Goal: Communication & Community: Answer question/provide support

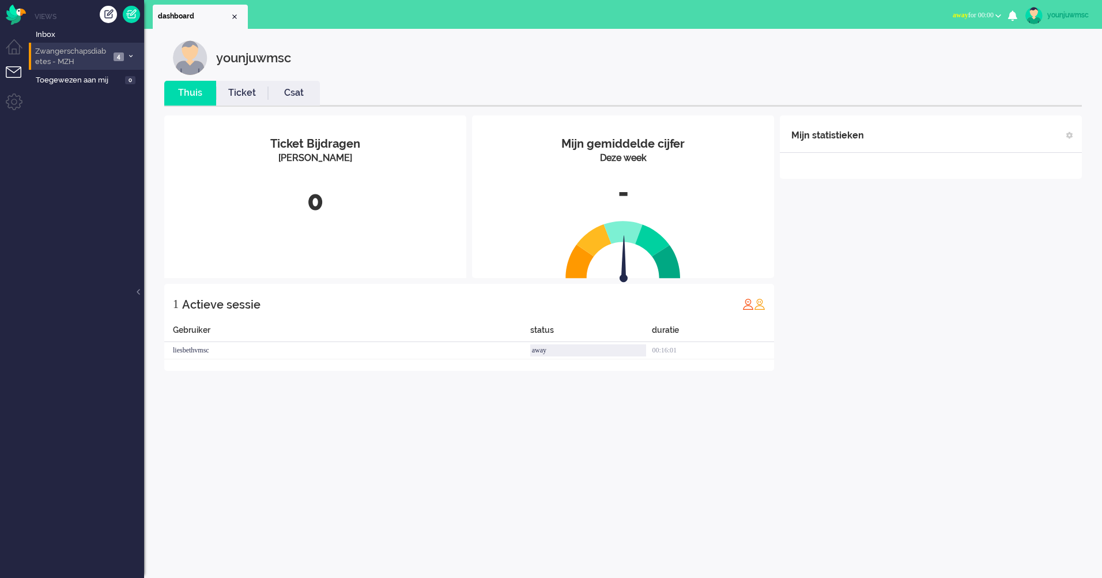
click at [92, 62] on span "Zwangerschapsdiabetes - MZH" at bounding box center [71, 56] width 77 height 21
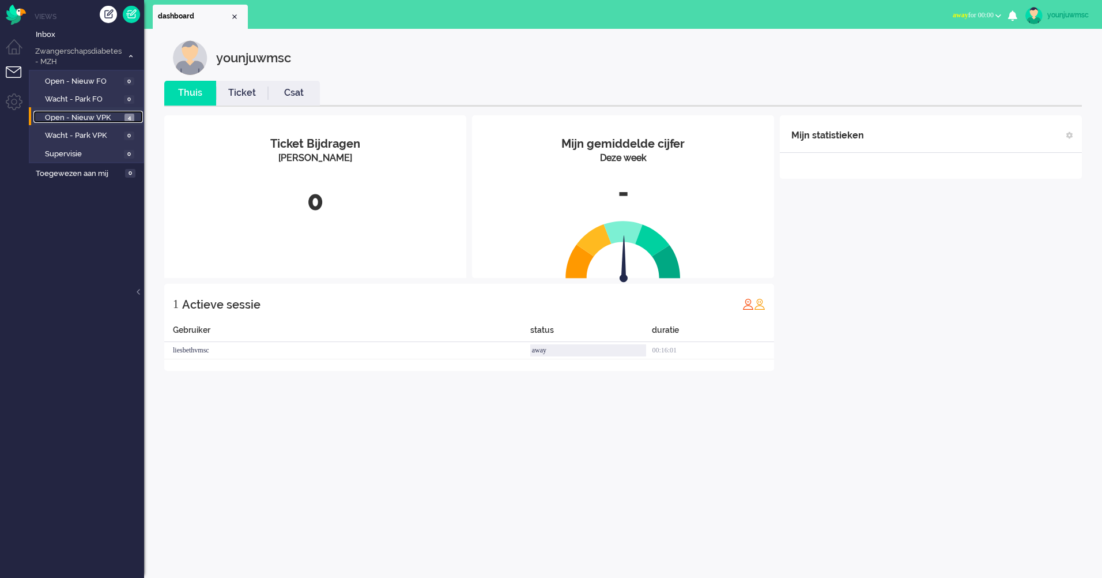
click at [109, 121] on span "Open - Nieuw VPK" at bounding box center [83, 117] width 77 height 11
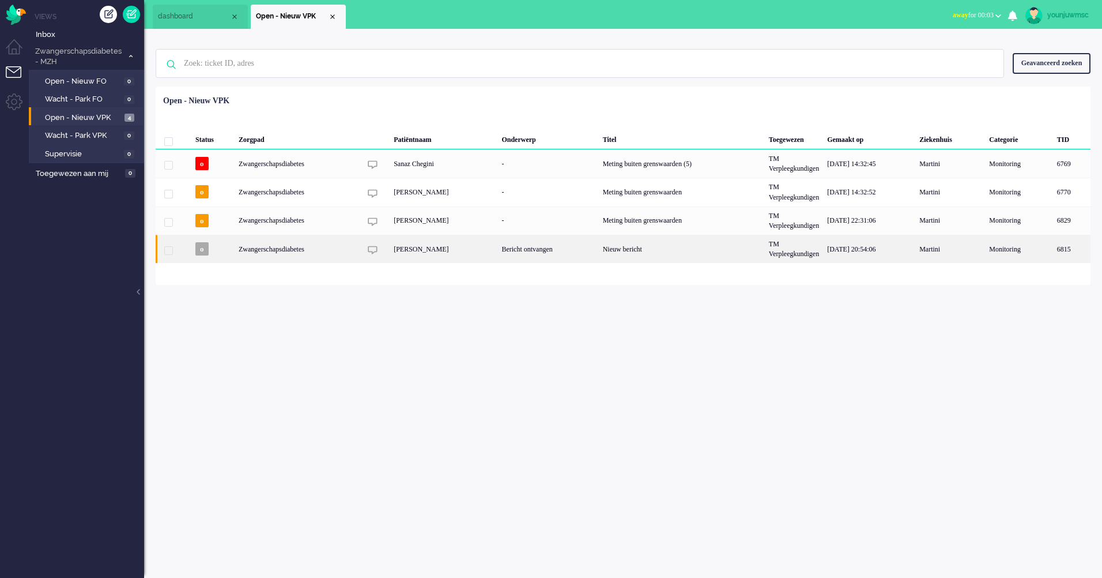
click at [635, 247] on div "Nieuw bericht" at bounding box center [682, 249] width 166 height 28
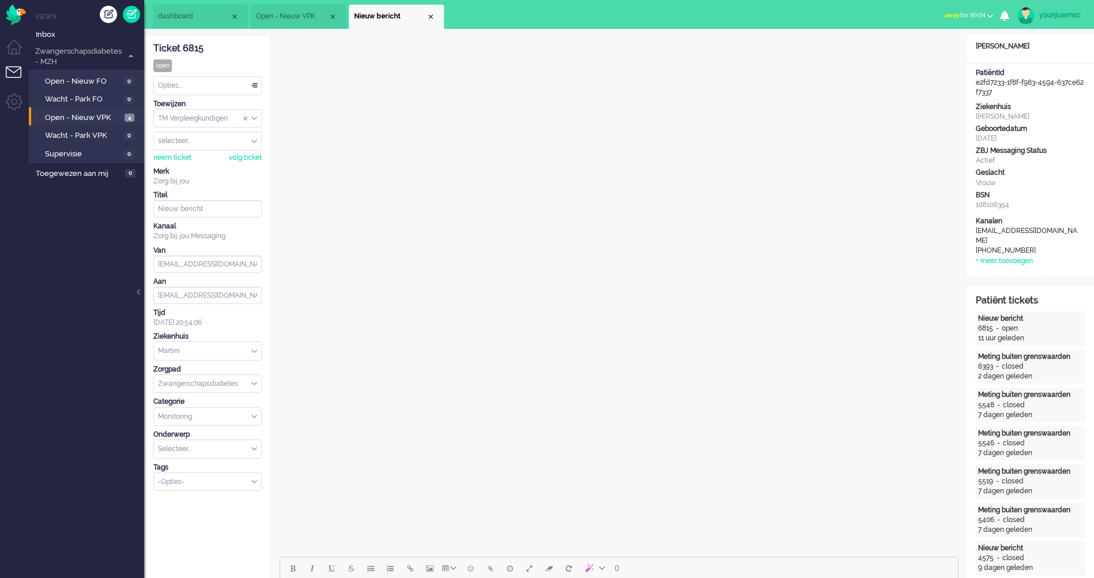
click at [46, 18] on li "Views" at bounding box center [90, 17] width 110 height 10
click at [13, 11] on img "Omnidesk" at bounding box center [16, 15] width 20 height 20
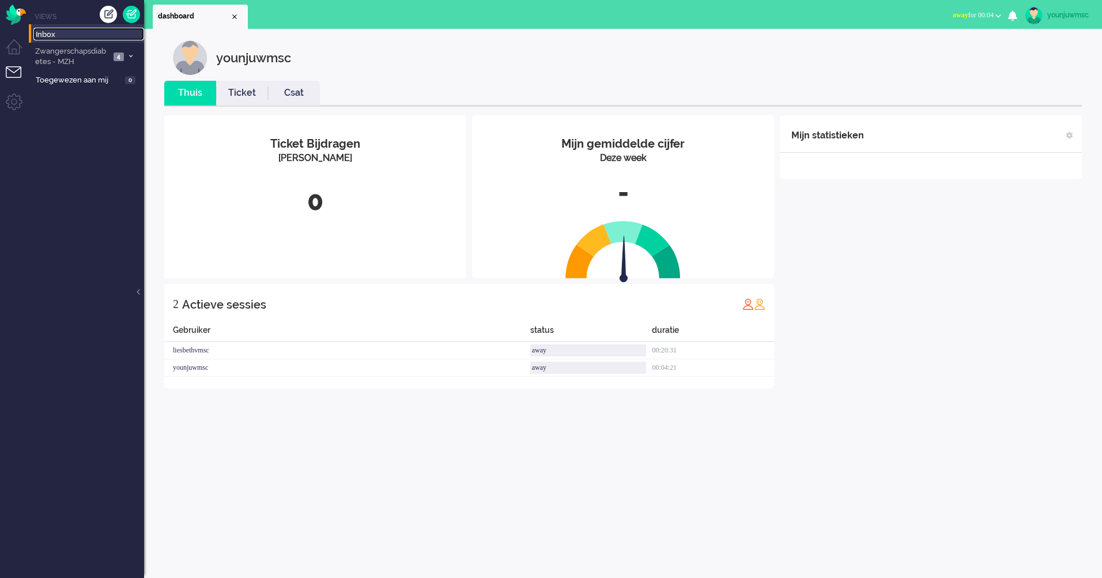
click at [42, 29] on span "Inbox" at bounding box center [90, 34] width 108 height 11
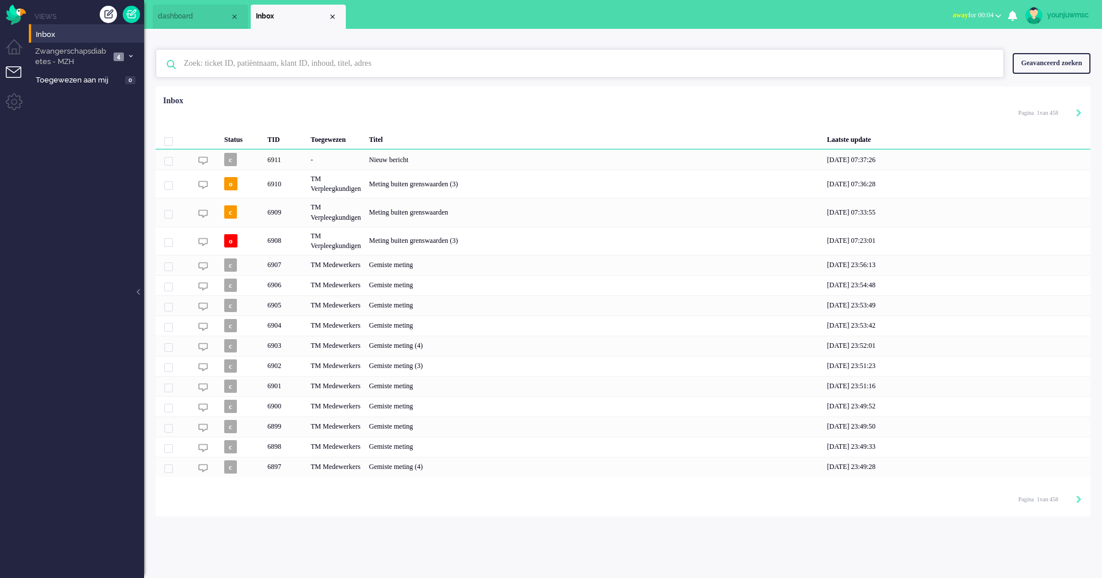
click at [391, 66] on input "text" at bounding box center [581, 64] width 813 height 28
paste input "Josefien"
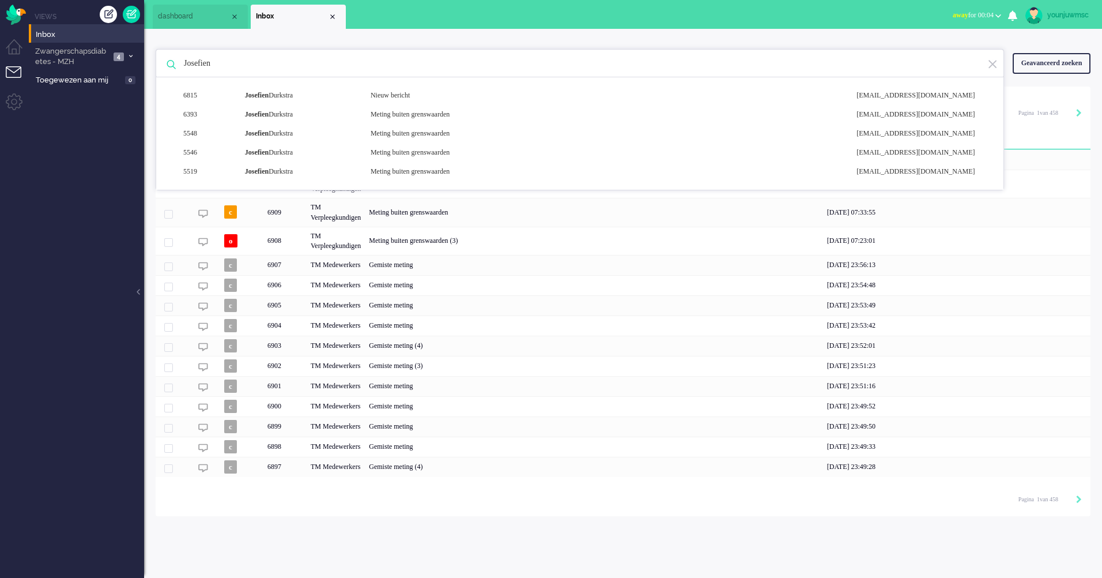
type input "Josefien"
click at [269, 97] on b "Josefien" at bounding box center [257, 95] width 24 height 8
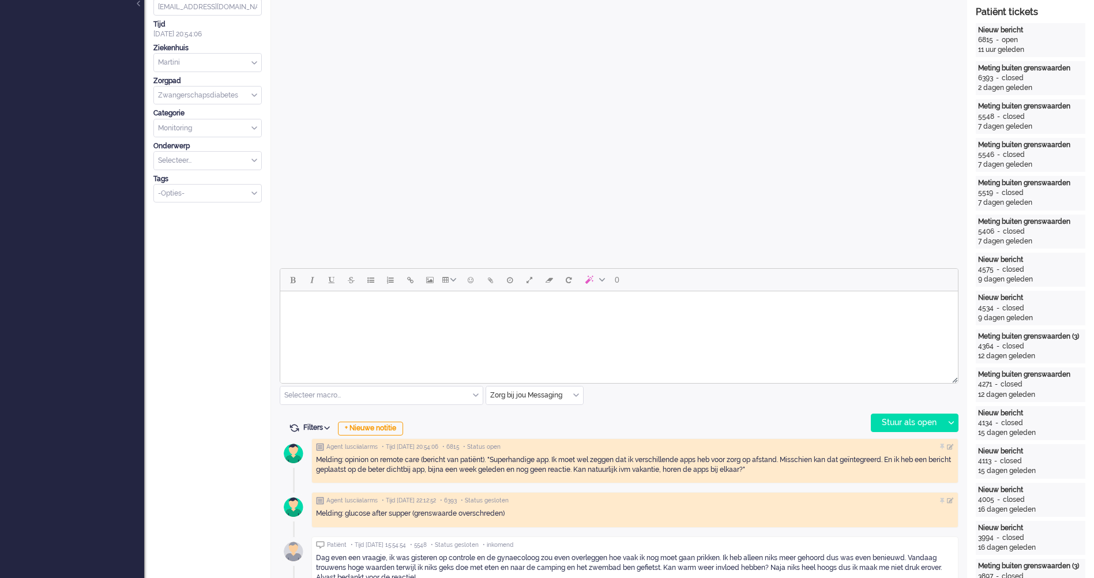
scroll to position [519, 0]
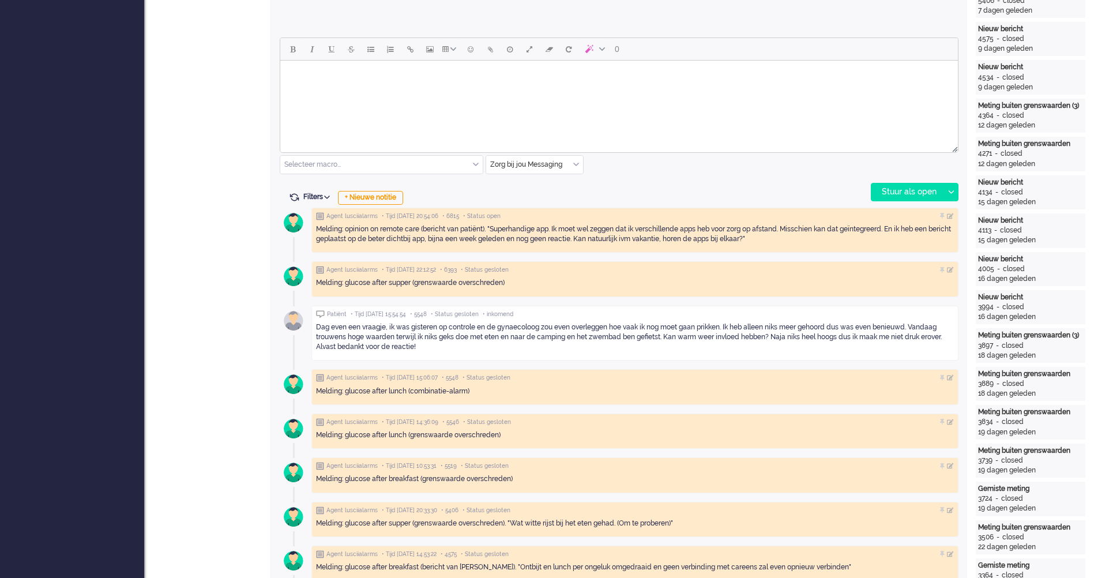
click at [515, 327] on div "Dag even een vraagje, ik was gisteren op controle en de gynaecoloog zou even ov…" at bounding box center [635, 336] width 638 height 29
click at [317, 195] on span "Filters" at bounding box center [318, 197] width 31 height 8
click at [314, 224] on input "checkbox" at bounding box center [311, 220] width 7 height 7
checkbox input "true"
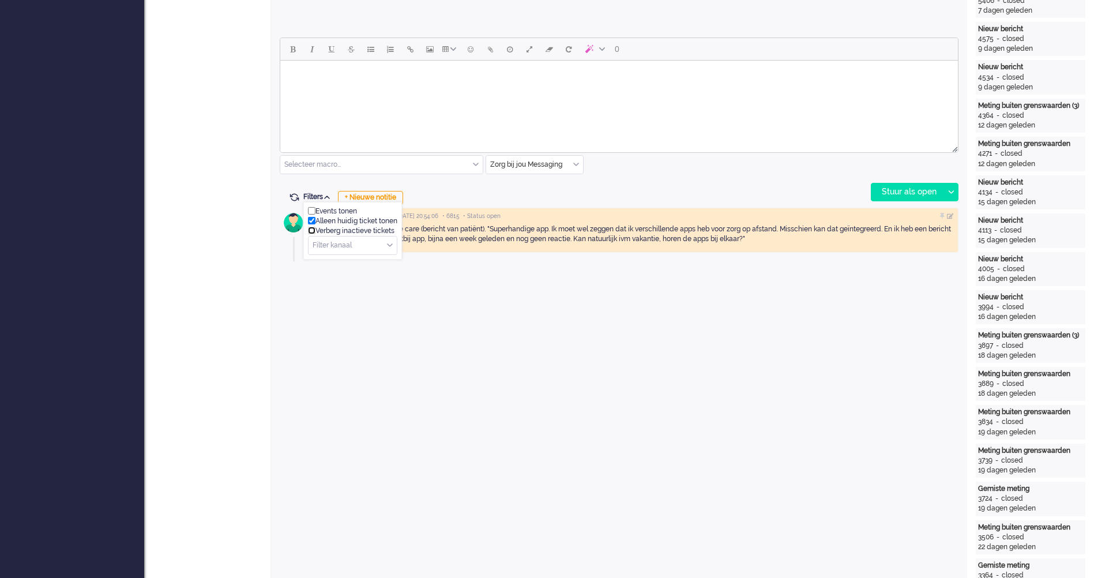
click at [314, 232] on input "checkbox" at bounding box center [311, 230] width 7 height 7
checkbox input "true"
click at [312, 213] on input "checkbox" at bounding box center [311, 210] width 7 height 7
checkbox input "true"
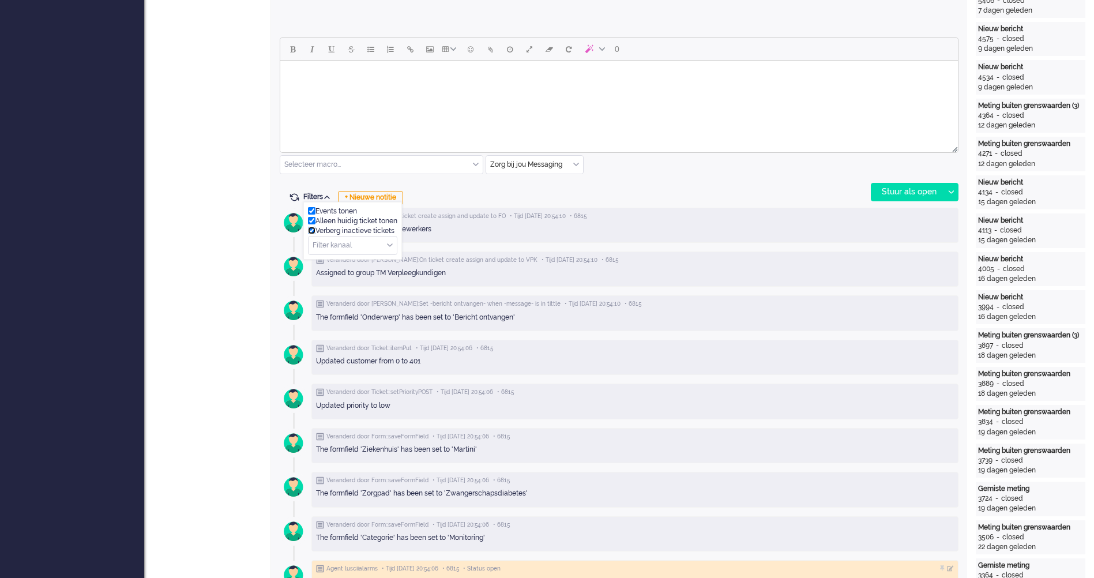
click at [310, 232] on input "checkbox" at bounding box center [311, 230] width 7 height 7
checkbox input "false"
click at [310, 221] on input "checkbox" at bounding box center [311, 220] width 7 height 7
checkbox input "false"
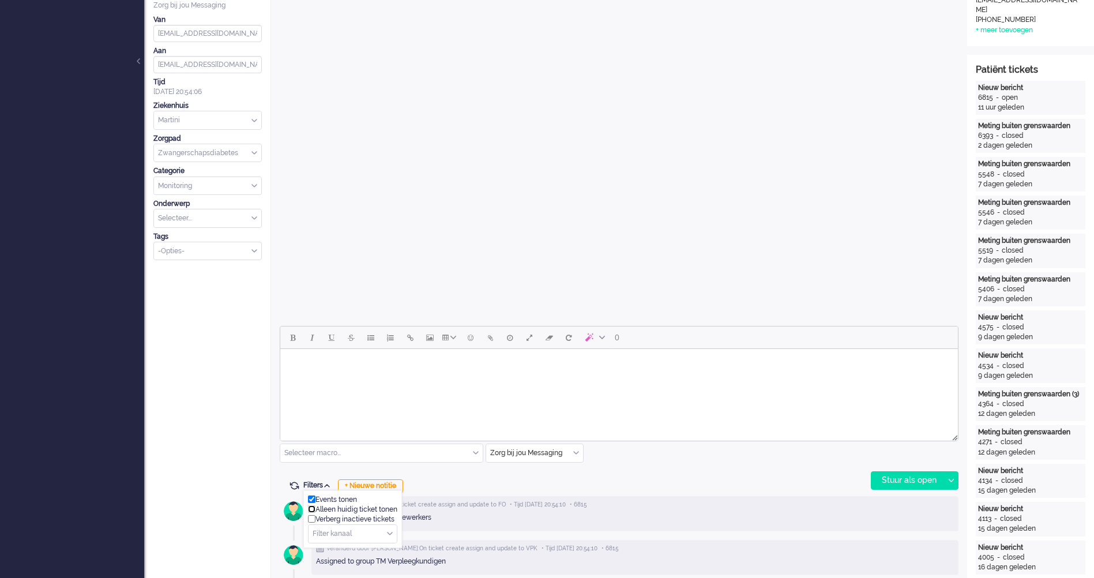
scroll to position [288, 0]
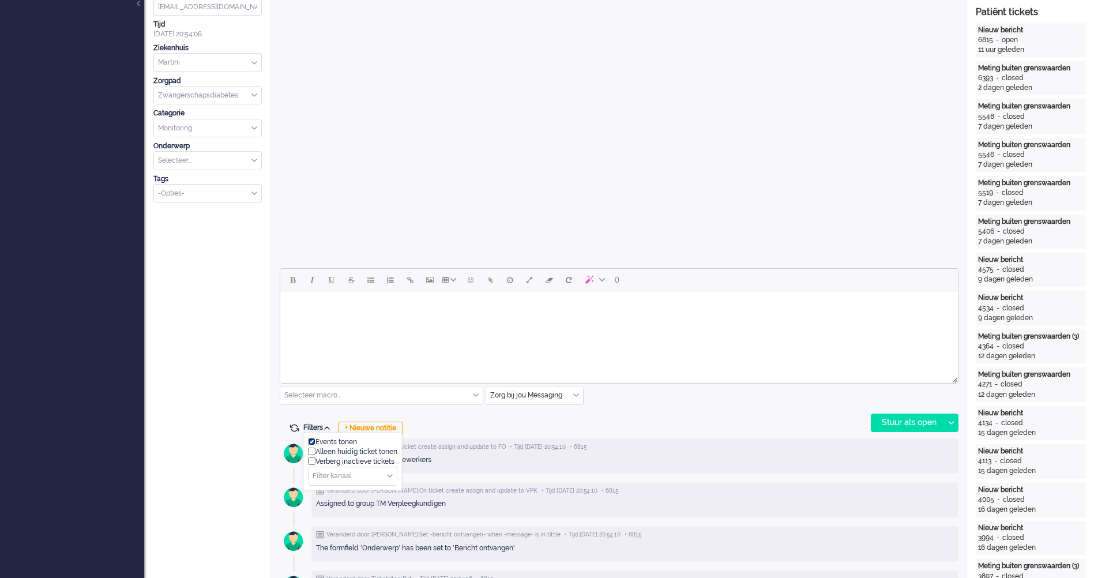
click at [312, 439] on input "checkbox" at bounding box center [311, 441] width 7 height 7
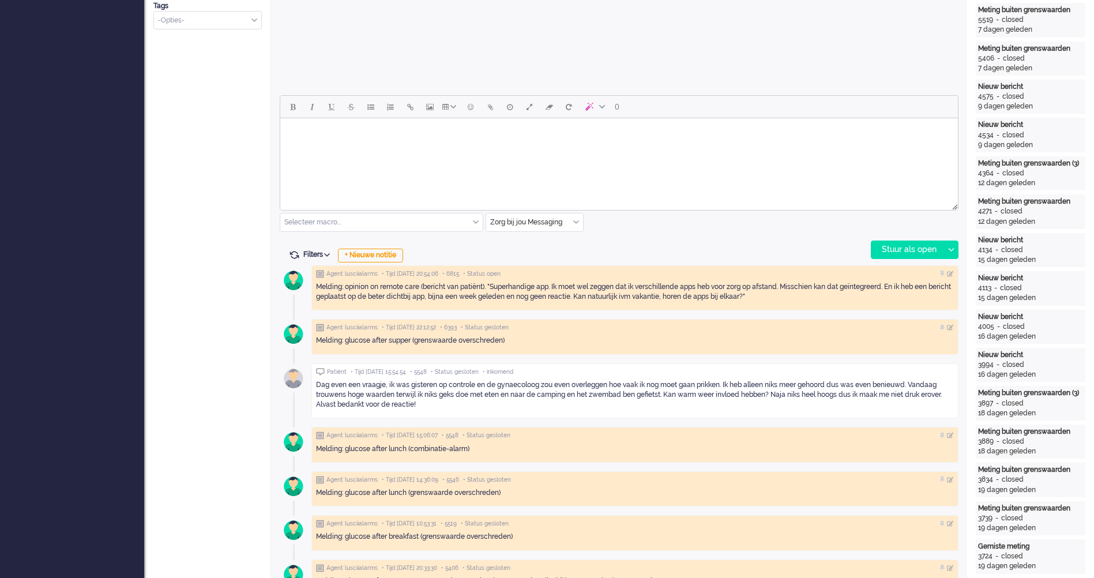
click at [304, 258] on span "Filters" at bounding box center [318, 254] width 31 height 8
click at [310, 268] on input "checkbox" at bounding box center [311, 268] width 7 height 7
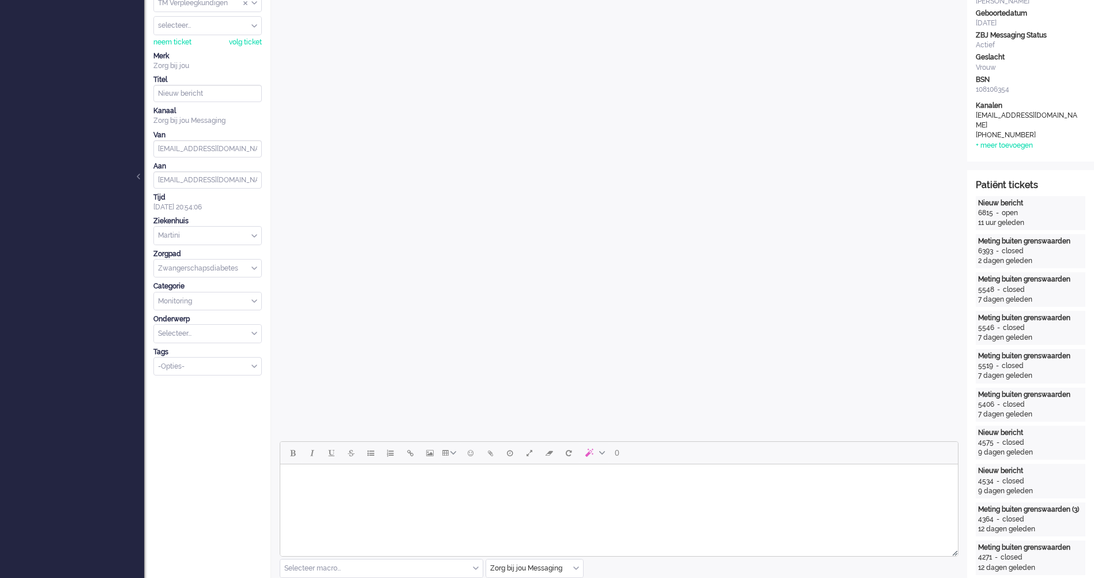
scroll to position [0, 0]
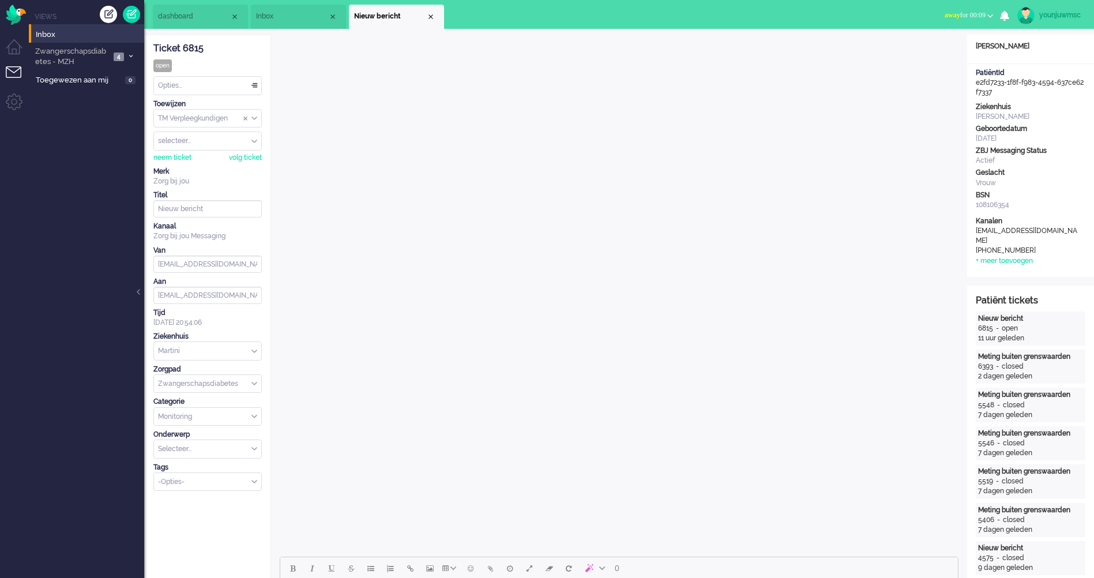
click at [93, 203] on ul "Views Inbox Zwangerschapsdiabetes - MZH 4 Open - Nieuw FO 0 Wacht - Park FO 0 O…" at bounding box center [86, 289] width 115 height 578
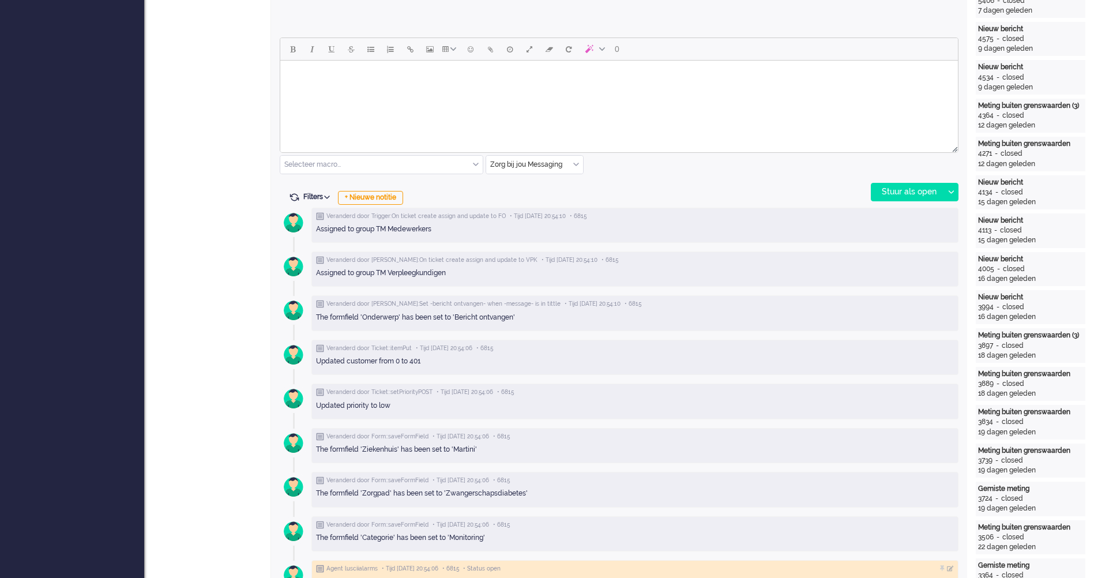
scroll to position [634, 0]
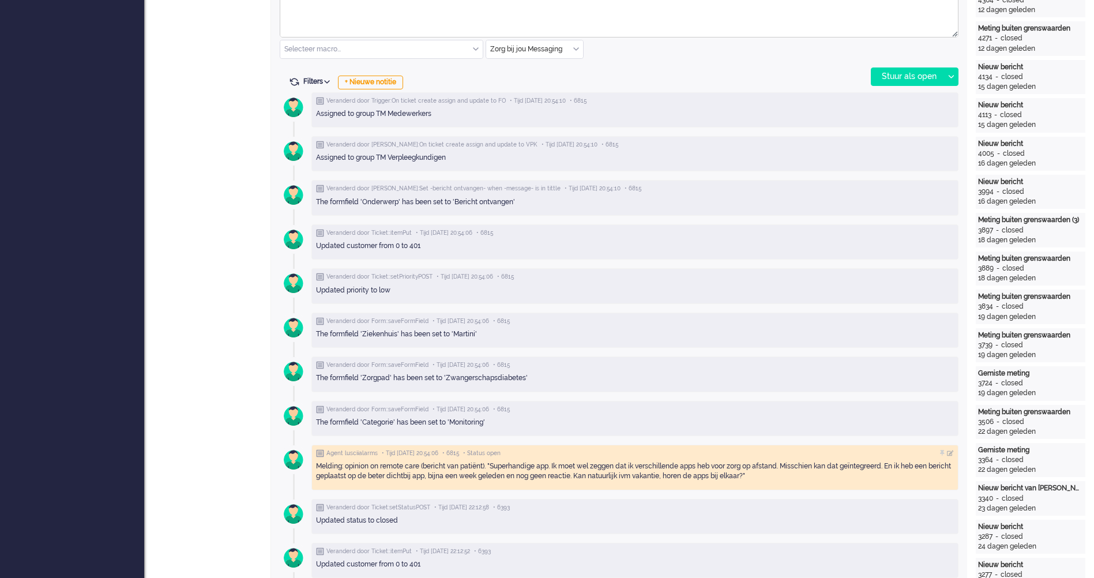
click at [307, 84] on span "Filters" at bounding box center [318, 81] width 31 height 8
click at [313, 93] on input "checkbox" at bounding box center [311, 95] width 7 height 7
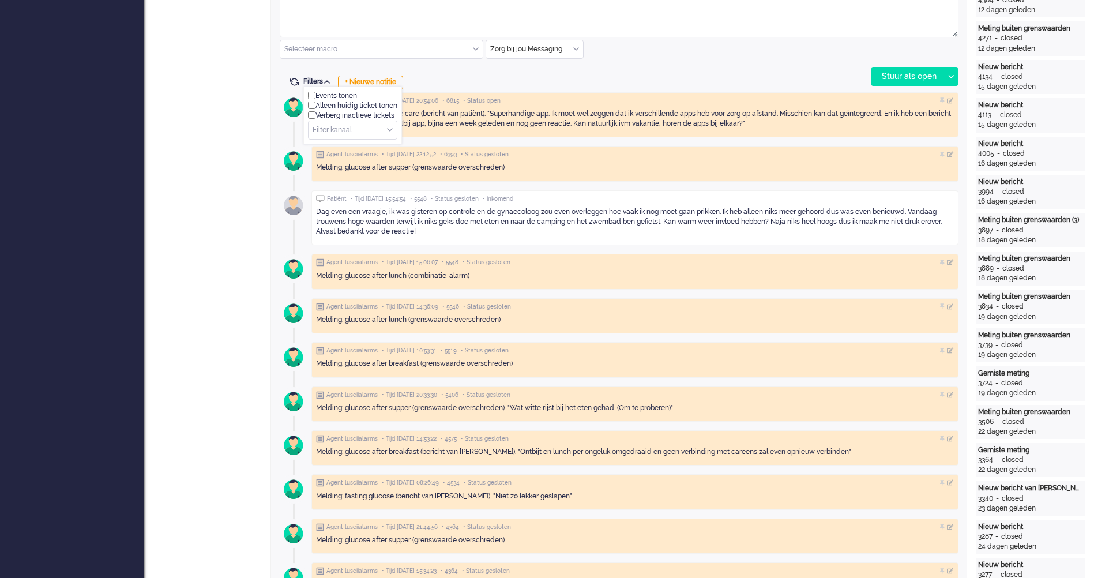
click at [314, 83] on span "Filters" at bounding box center [318, 81] width 31 height 8
click at [312, 96] on input "checkbox" at bounding box center [311, 95] width 7 height 7
checkbox input "true"
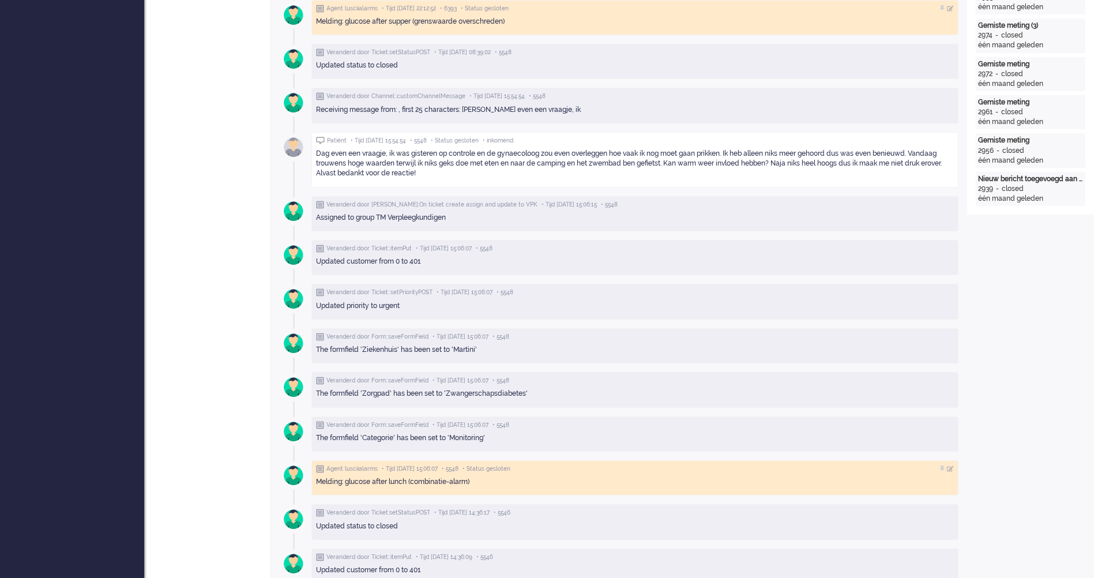
scroll to position [1268, 0]
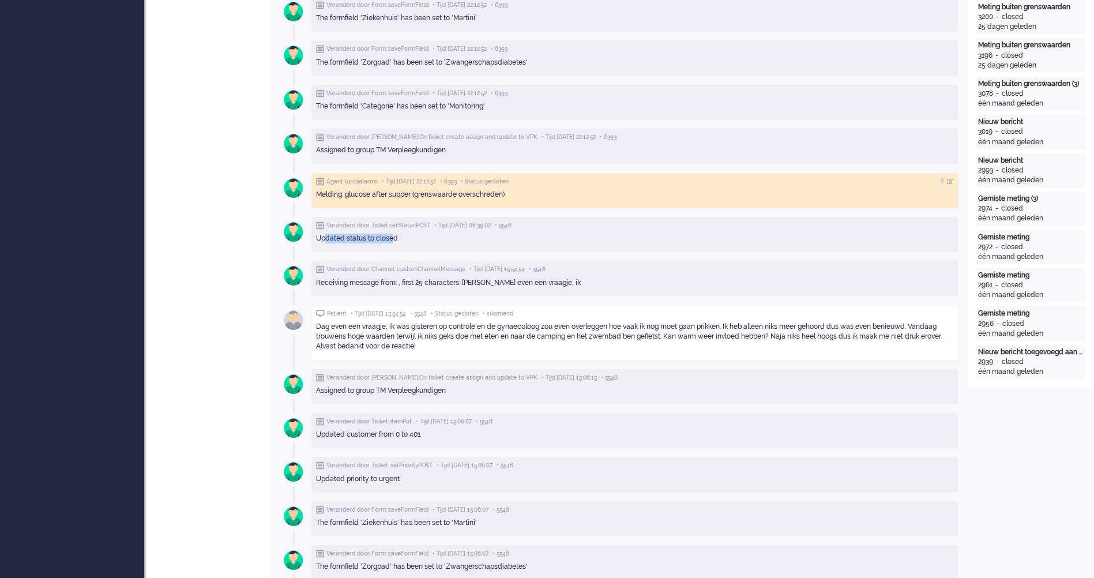
drag, startPoint x: 393, startPoint y: 239, endPoint x: 325, endPoint y: 240, distance: 68.0
click at [325, 240] on div "Updated status to closed" at bounding box center [635, 238] width 638 height 10
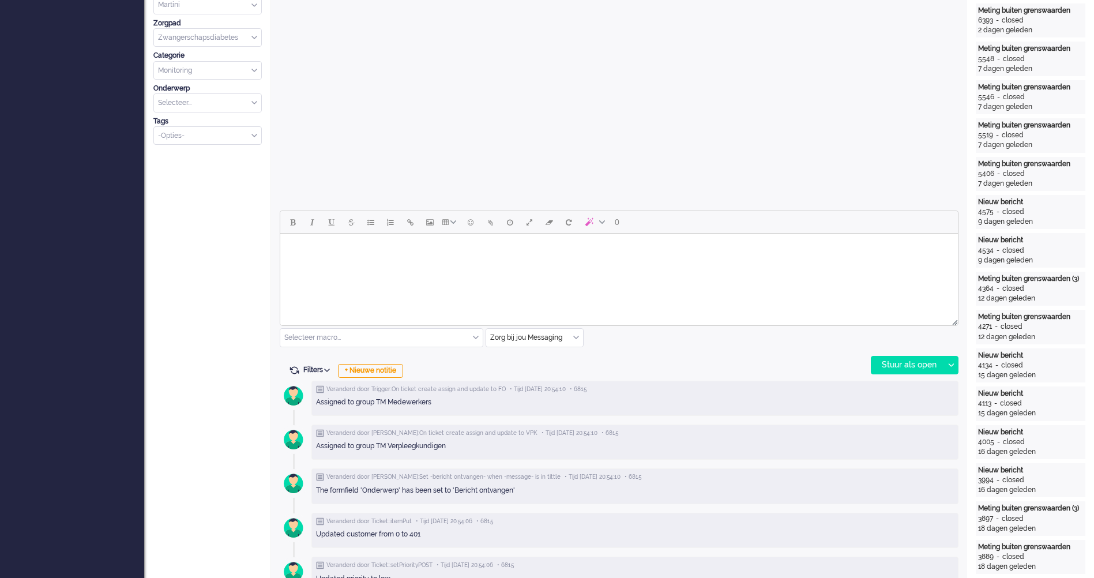
scroll to position [173, 0]
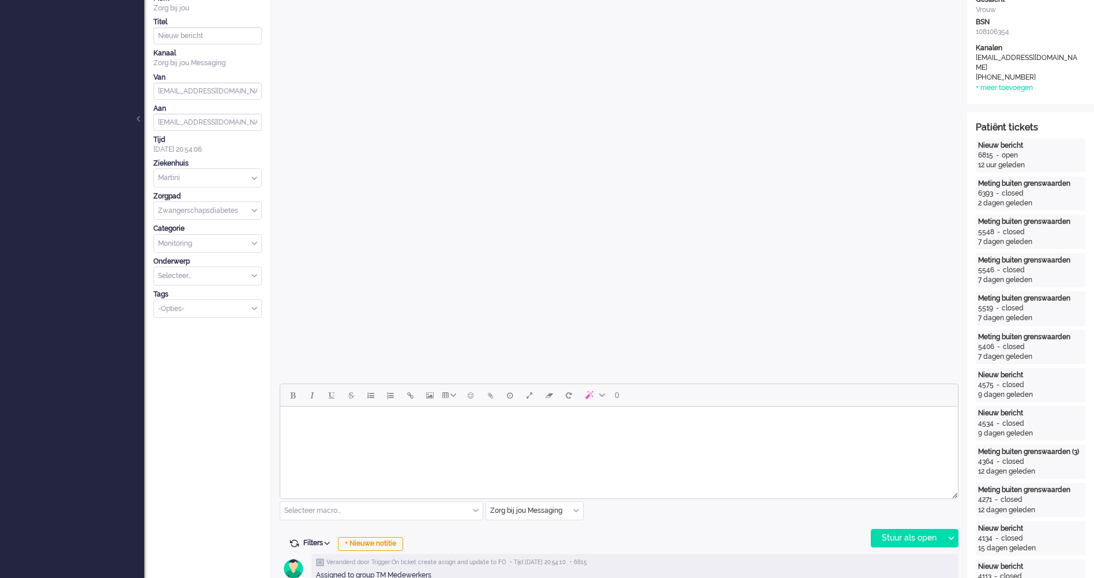
click at [434, 436] on html at bounding box center [618, 420] width 677 height 29
click at [955, 541] on div at bounding box center [950, 537] width 14 height 17
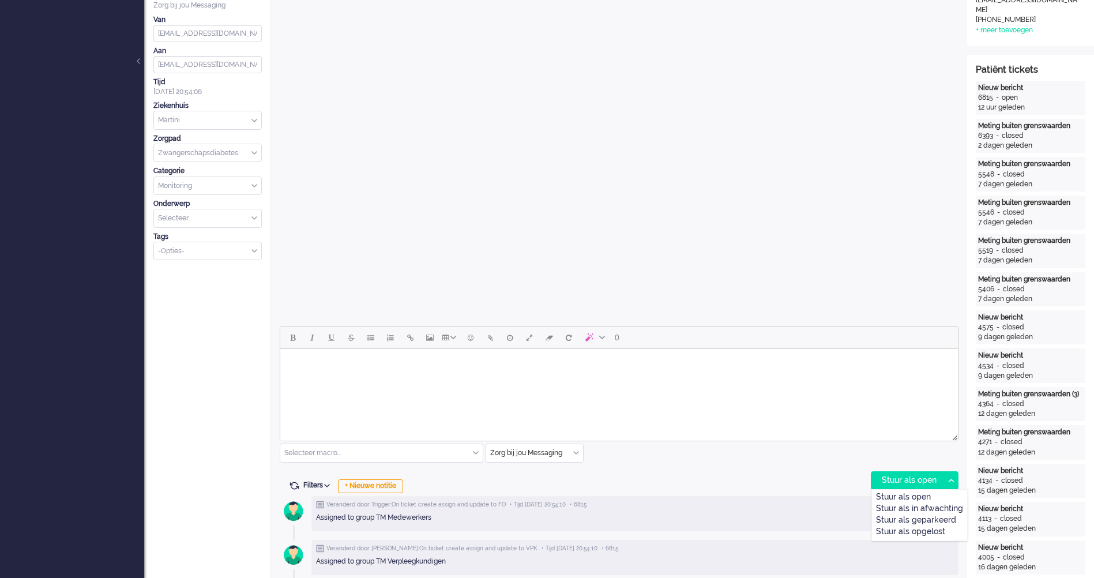
click at [499, 378] on html at bounding box center [618, 363] width 677 height 29
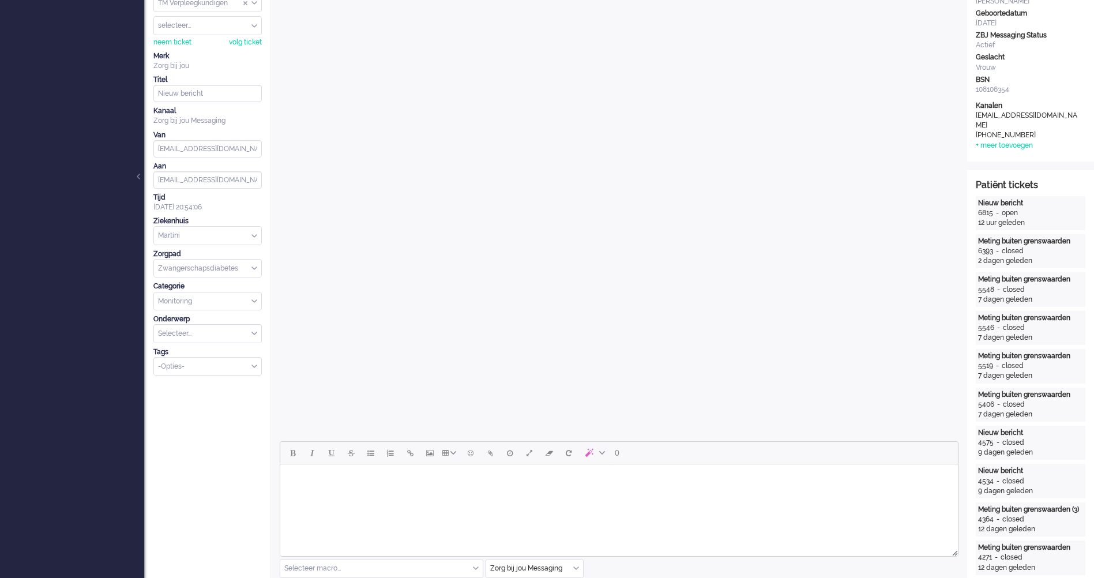
scroll to position [0, 0]
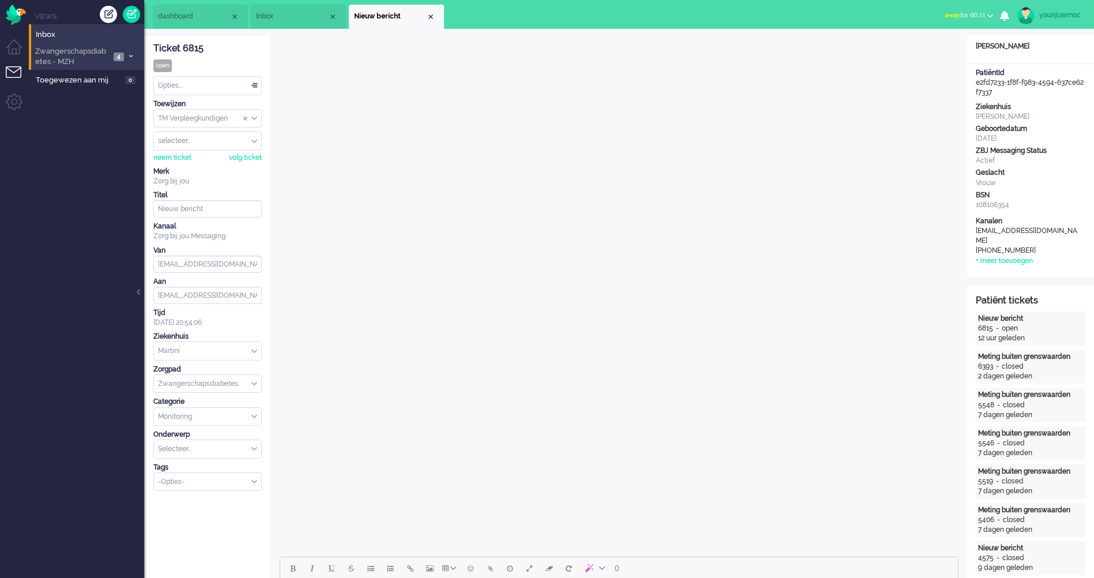
click at [77, 56] on span "Zwangerschapsdiabetes - MZH" at bounding box center [71, 56] width 77 height 21
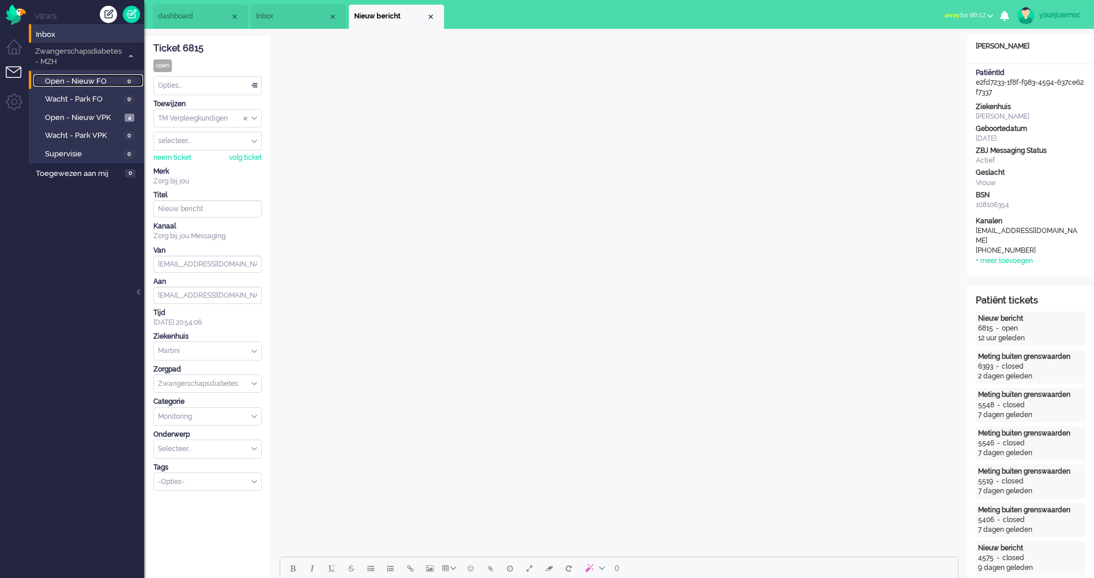
click at [83, 86] on span "Open - Nieuw FO" at bounding box center [83, 81] width 76 height 11
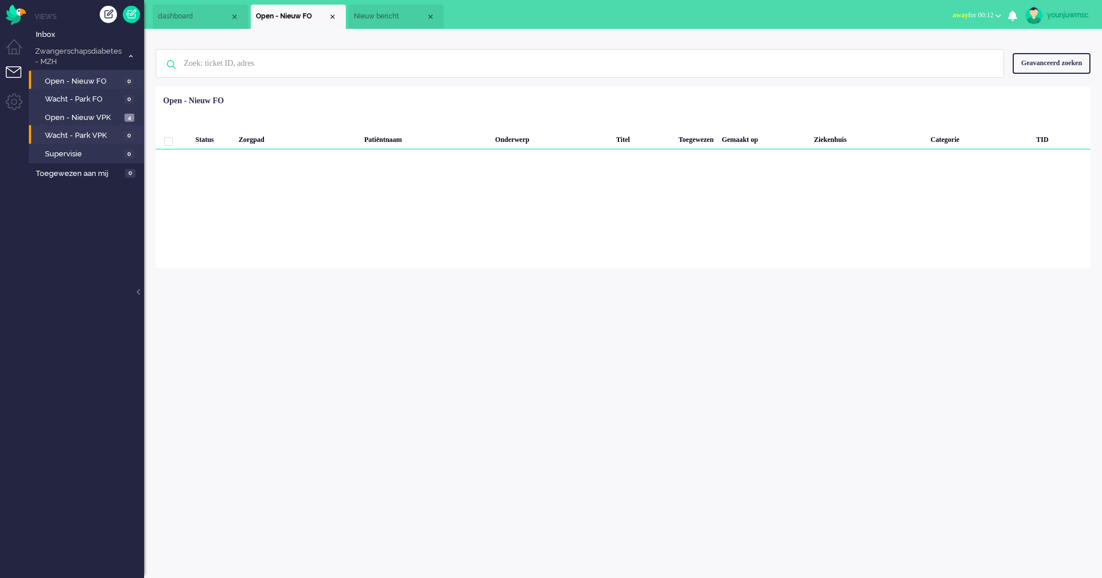
click at [81, 129] on li "Wacht - Park VPK 0" at bounding box center [86, 134] width 114 height 18
click at [82, 119] on span "Open - Nieuw VPK" at bounding box center [83, 117] width 77 height 11
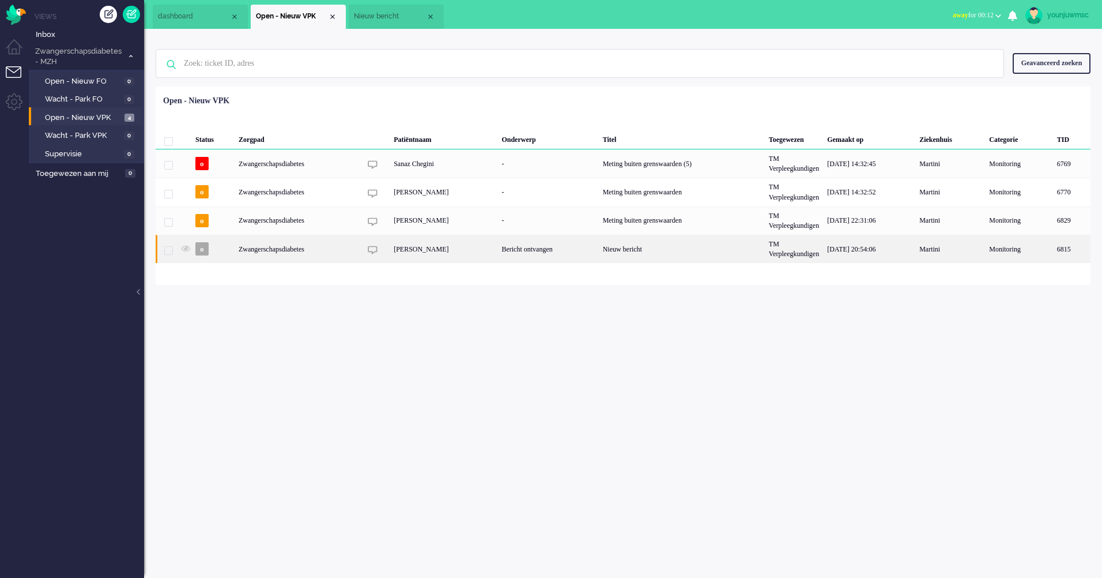
click at [635, 257] on div "Nieuw bericht" at bounding box center [682, 249] width 166 height 28
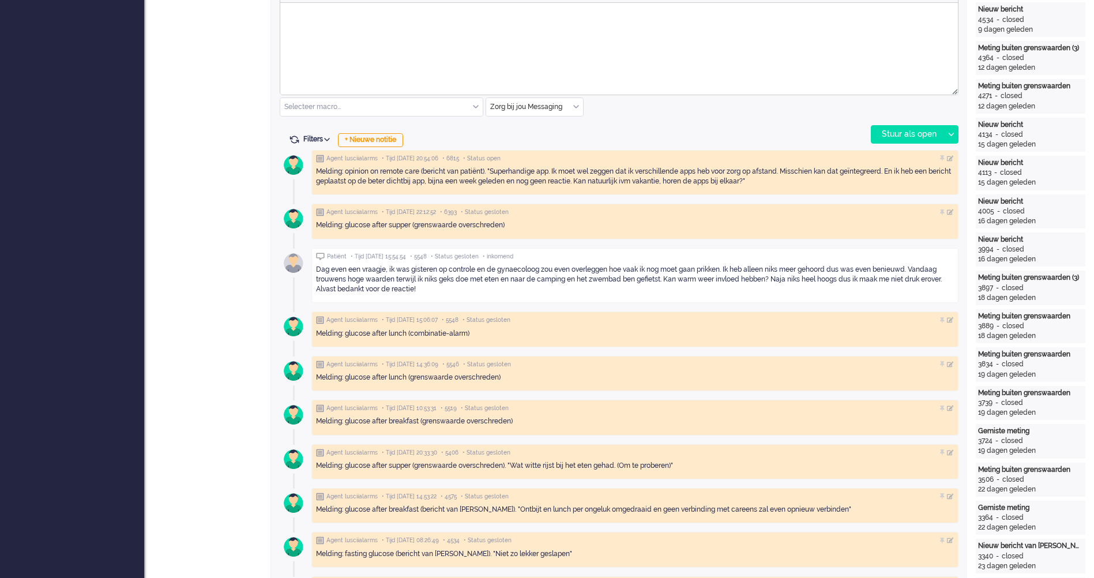
scroll to position [519, 0]
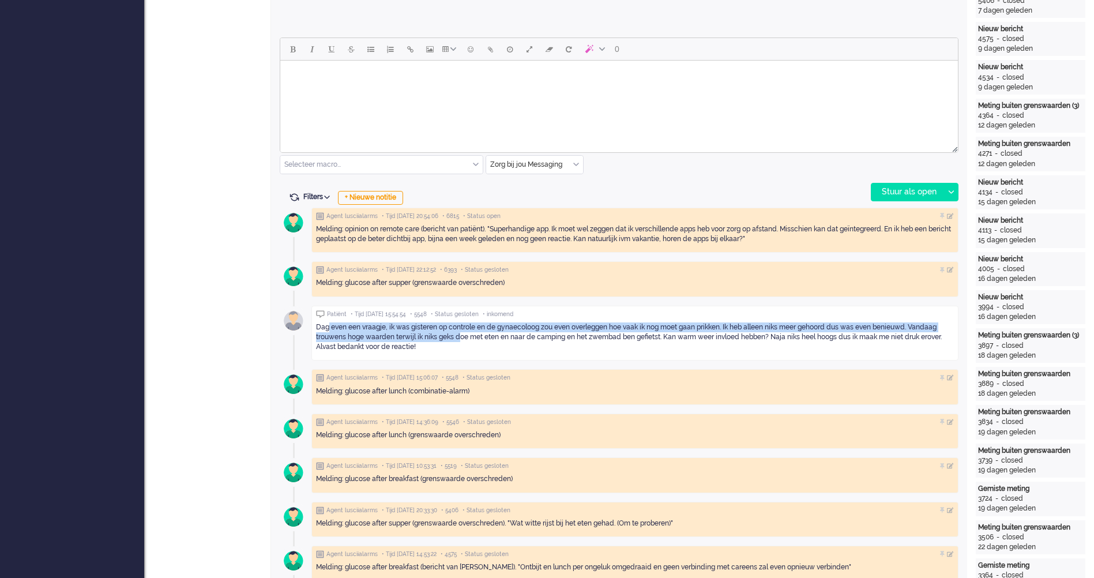
drag, startPoint x: 461, startPoint y: 342, endPoint x: 336, endPoint y: 327, distance: 126.0
click at [336, 327] on div "Dag even een vraagje, ik was gisteren op controle en de gynaecoloog zou even ov…" at bounding box center [635, 336] width 638 height 29
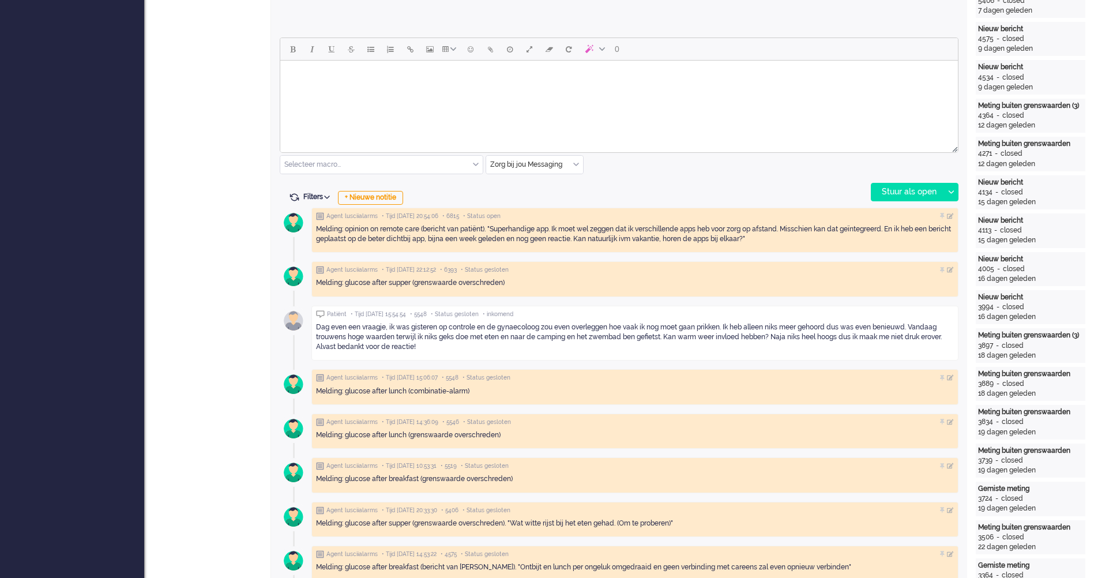
drag, startPoint x: 336, startPoint y: 327, endPoint x: 477, endPoint y: 351, distance: 143.3
click at [486, 353] on div "Dag even een vraagje, ik was gisteren op controle en de gynaecoloog zou even ov…" at bounding box center [635, 336] width 638 height 37
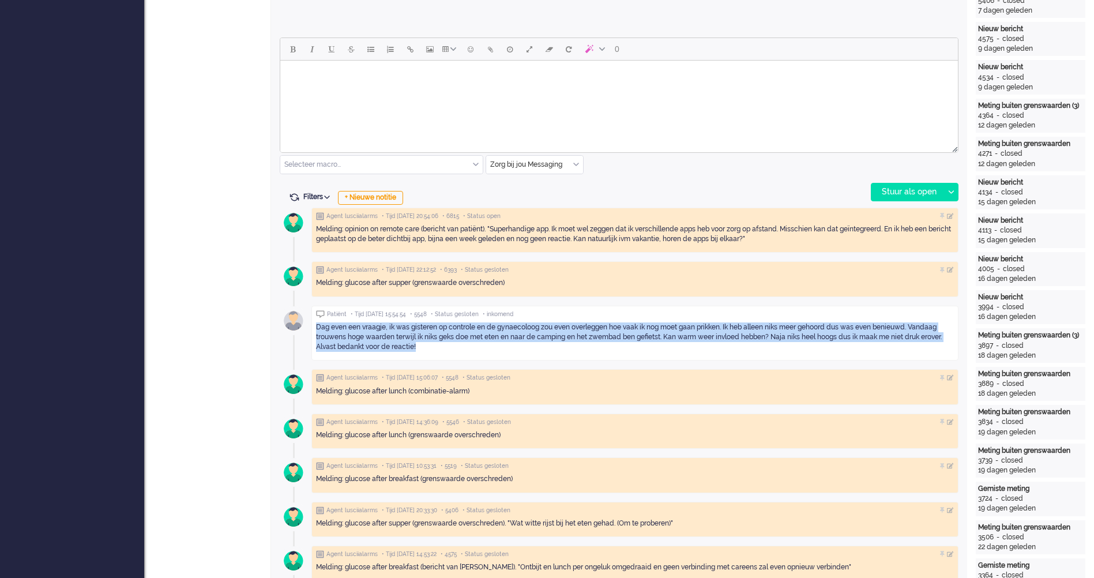
drag, startPoint x: 442, startPoint y: 351, endPoint x: 308, endPoint y: 329, distance: 135.5
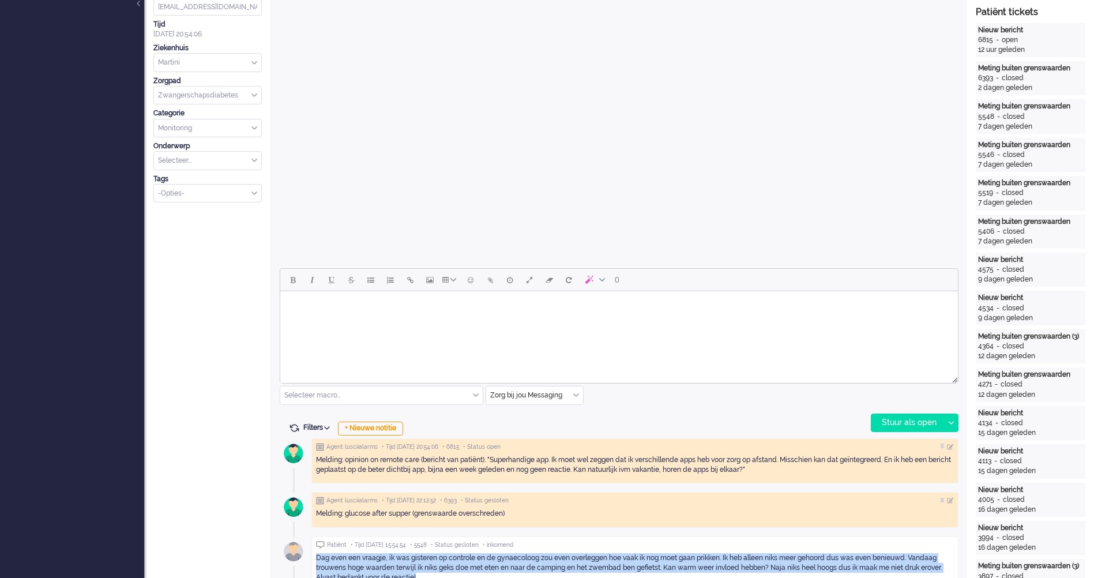
scroll to position [404, 0]
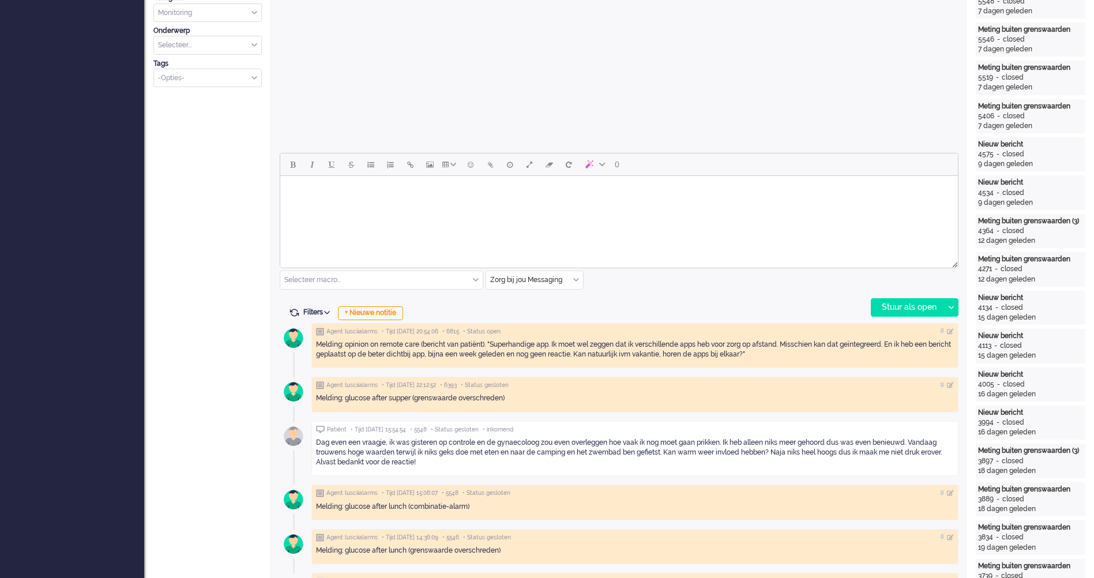
drag, startPoint x: 494, startPoint y: 442, endPoint x: 843, endPoint y: 439, distance: 349.4
click at [843, 439] on div "Dag even een vraagje, ik was gisteren op controle en de gynaecoloog zou even ov…" at bounding box center [635, 452] width 638 height 29
click at [484, 439] on div "Dag even een vraagje, ik was gisteren op controle en de gynaecoloog zou even ov…" at bounding box center [635, 452] width 638 height 29
drag, startPoint x: 458, startPoint y: 441, endPoint x: 661, endPoint y: 440, distance: 202.4
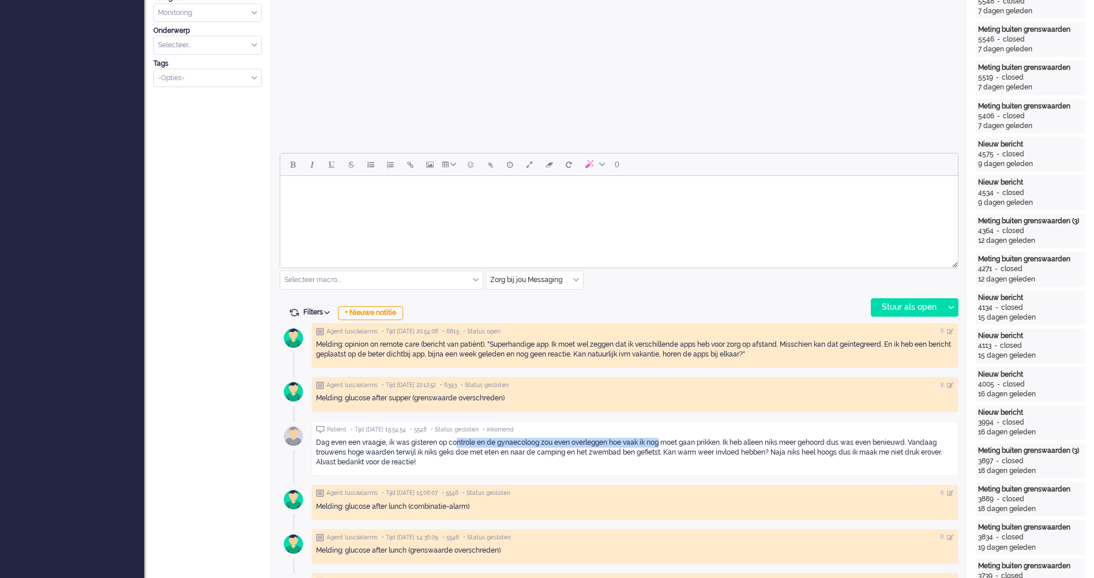
click at [661, 440] on div "Dag even een vraagje, ik was gisteren op controle en de gynaecoloog zou even ov…" at bounding box center [635, 452] width 638 height 29
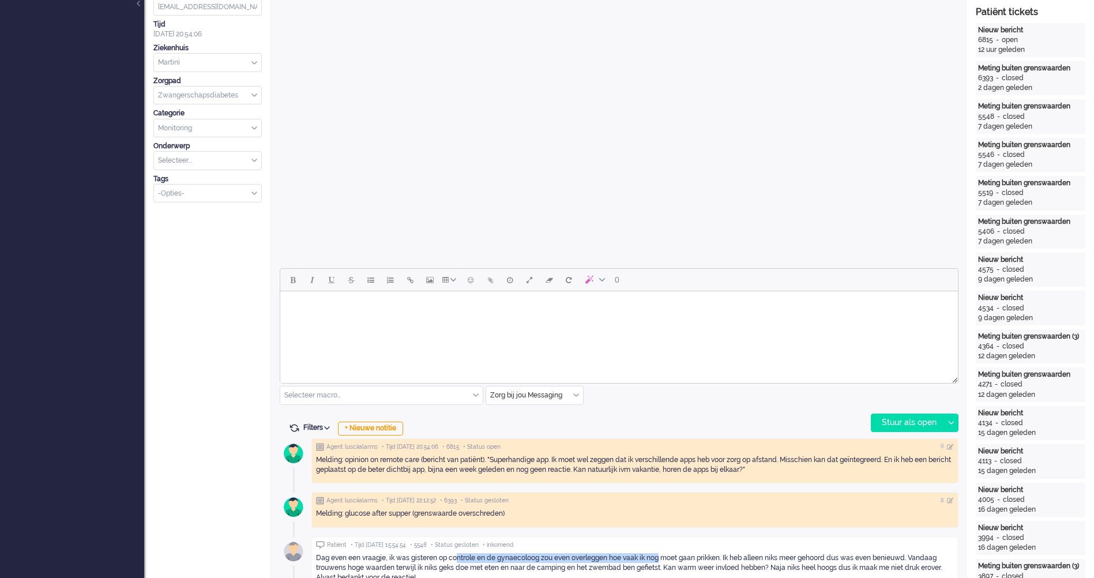
scroll to position [461, 0]
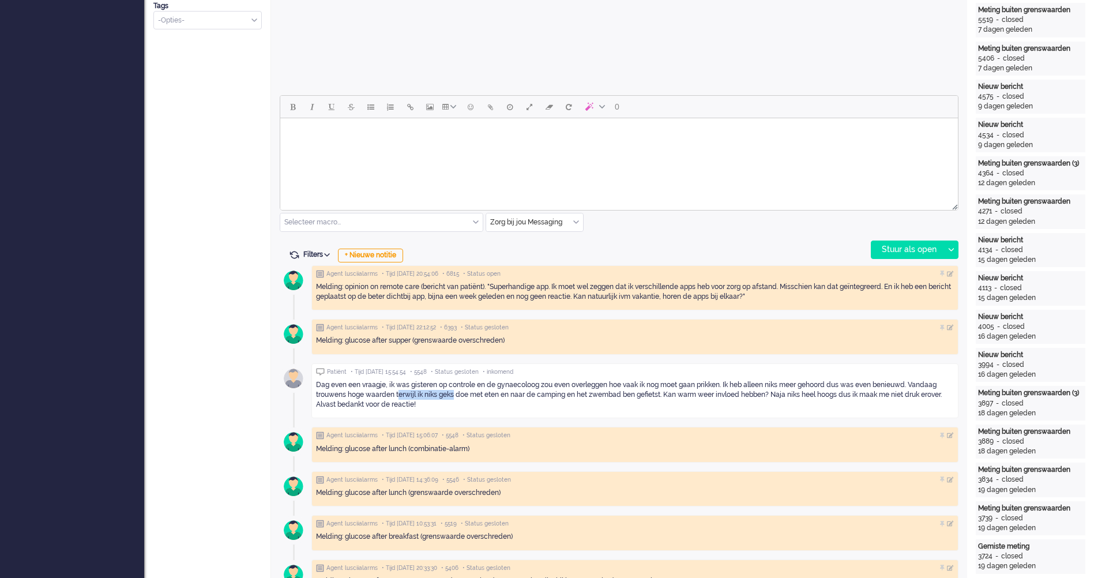
drag, startPoint x: 398, startPoint y: 391, endPoint x: 454, endPoint y: 398, distance: 55.8
click at [454, 398] on div "Dag even een vraagje, ik was gisteren op controle en de gynaecoloog zou even ov…" at bounding box center [635, 394] width 638 height 29
drag, startPoint x: 454, startPoint y: 398, endPoint x: 470, endPoint y: 403, distance: 16.8
click at [470, 403] on div "Dag even een vraagje, ik was gisteren op controle en de gynaecoloog zou even ov…" at bounding box center [635, 394] width 638 height 29
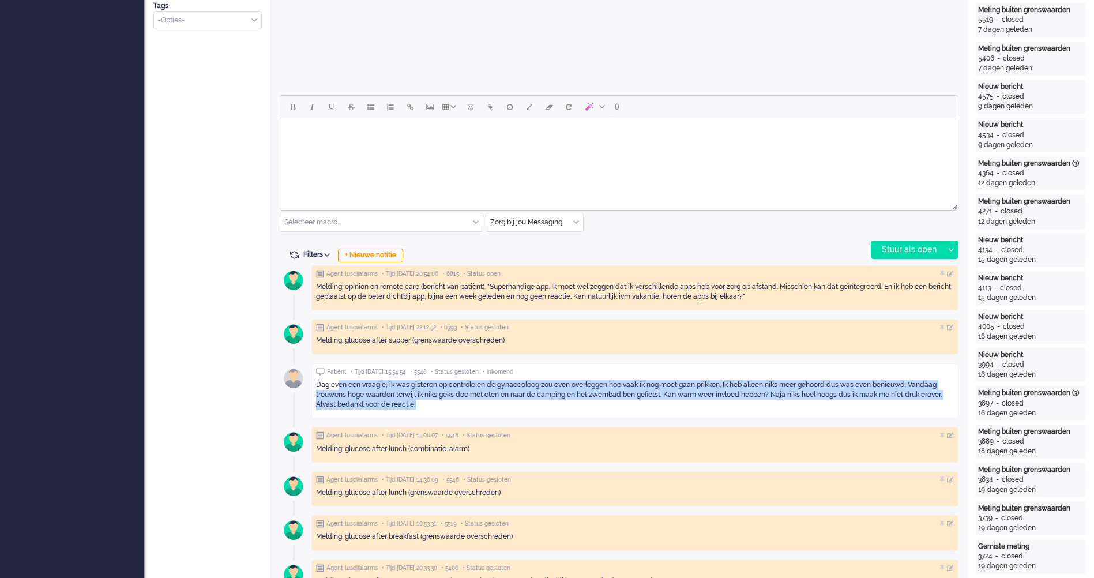
drag, startPoint x: 446, startPoint y: 404, endPoint x: 338, endPoint y: 389, distance: 109.5
click at [338, 389] on div "Dag even een vraagje, ik was gisteren op controle en de gynaecoloog zou even ov…" at bounding box center [635, 394] width 638 height 29
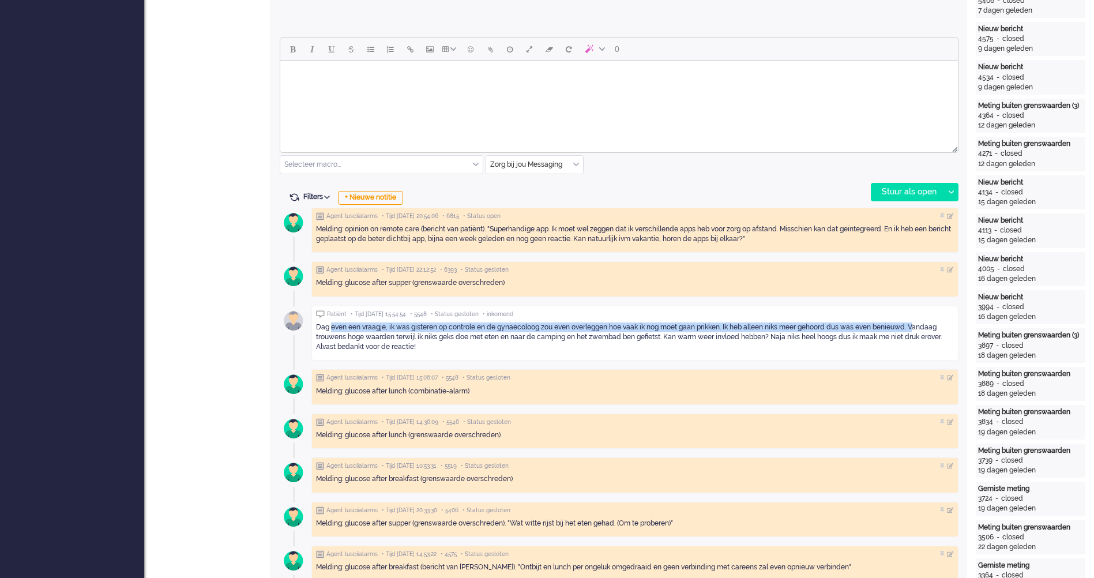
drag, startPoint x: 332, startPoint y: 327, endPoint x: 917, endPoint y: 330, distance: 585.8
click at [917, 330] on div "Dag even een vraagje, ik was gisteren op controle en de gynaecoloog zou even ov…" at bounding box center [635, 336] width 638 height 29
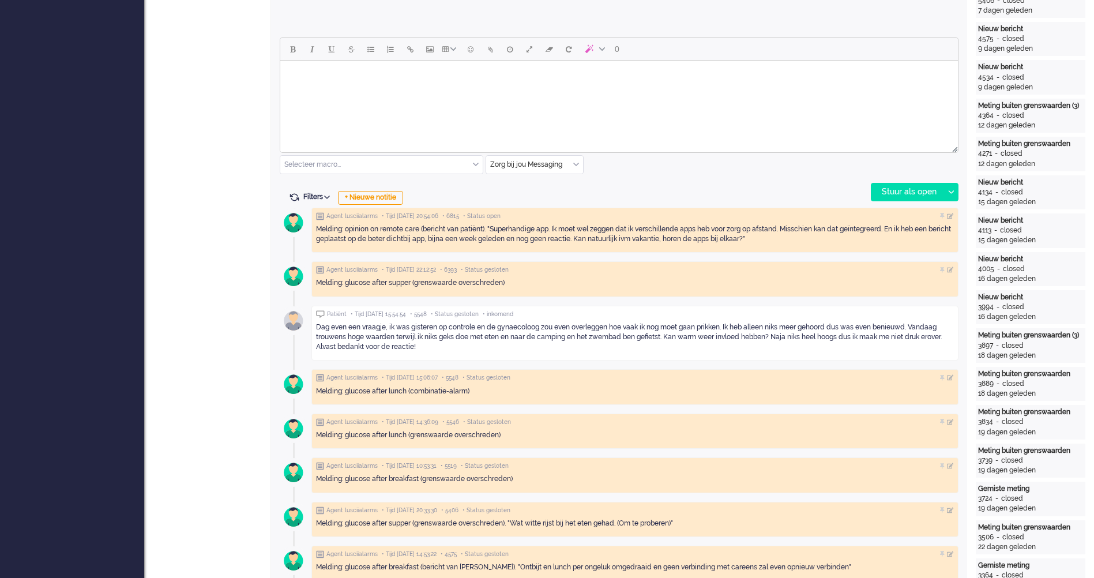
drag, startPoint x: 917, startPoint y: 330, endPoint x: 910, endPoint y: 342, distance: 14.2
click at [910, 342] on div "Dag even een vraagje, ik was gisteren op controle en de gynaecoloog zou even ov…" at bounding box center [635, 336] width 638 height 29
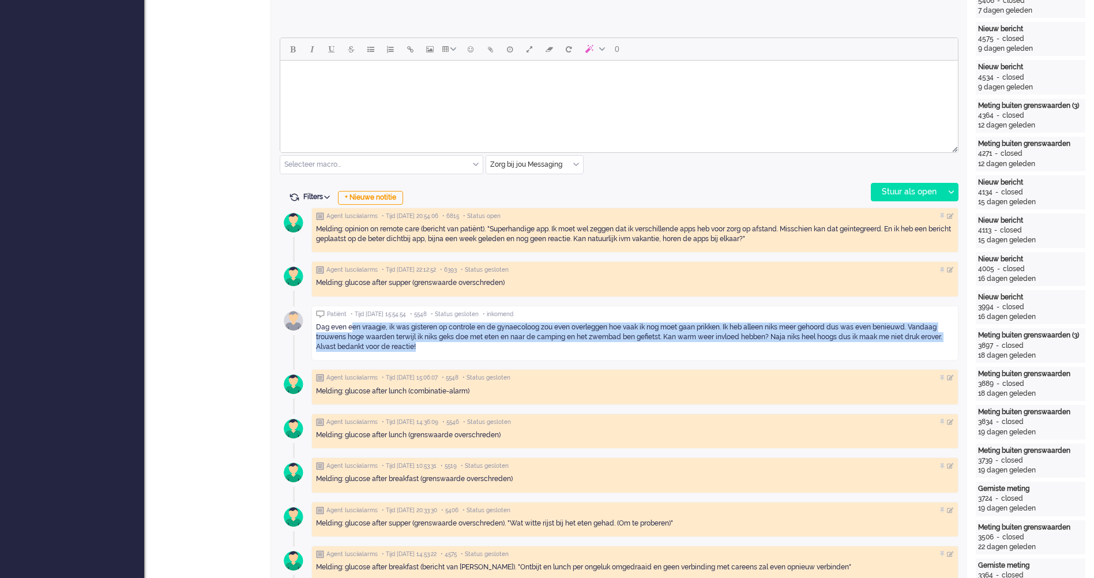
drag, startPoint x: 422, startPoint y: 346, endPoint x: 351, endPoint y: 331, distance: 72.6
click at [351, 331] on div "Dag even een vraagje, ik was gisteren op controle en de gynaecoloog zou even ov…" at bounding box center [635, 336] width 638 height 29
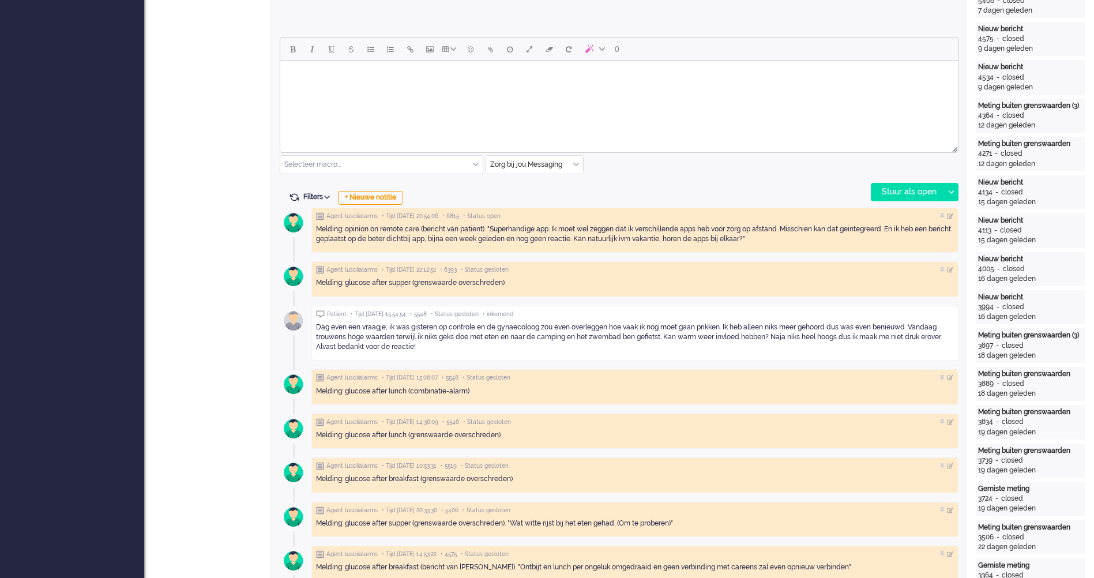
drag, startPoint x: 351, startPoint y: 331, endPoint x: 321, endPoint y: 327, distance: 30.3
click at [321, 327] on div "Dag even een vraagje, ik was gisteren op controle en de gynaecoloog zou even ov…" at bounding box center [635, 336] width 638 height 29
drag, startPoint x: 321, startPoint y: 327, endPoint x: 444, endPoint y: 330, distance: 122.8
click at [444, 330] on div "Dag even een vraagje, ik was gisteren op controle en de gynaecoloog zou even ov…" at bounding box center [635, 336] width 638 height 29
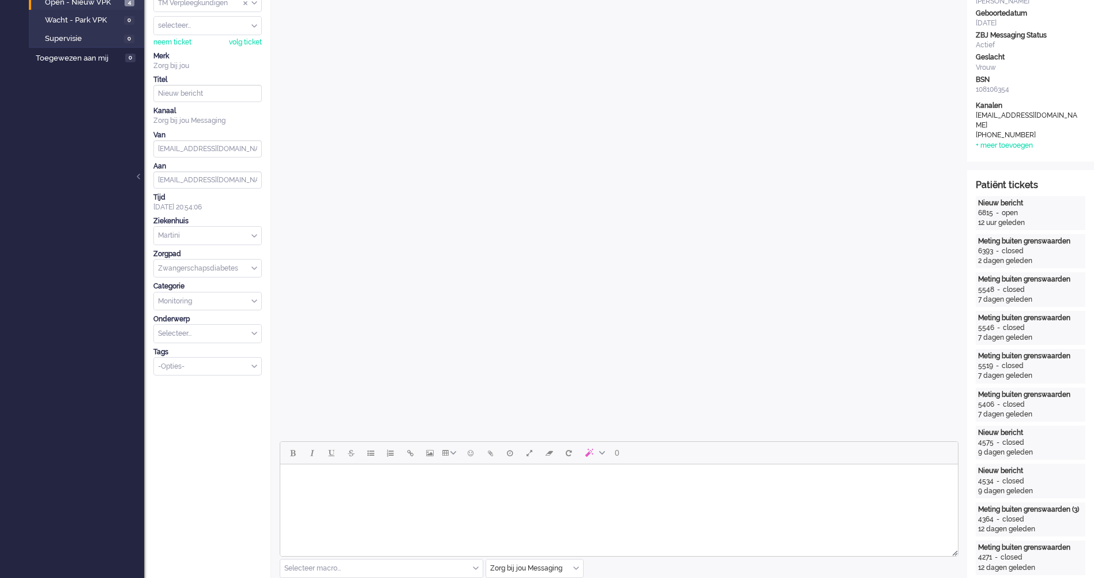
scroll to position [0, 0]
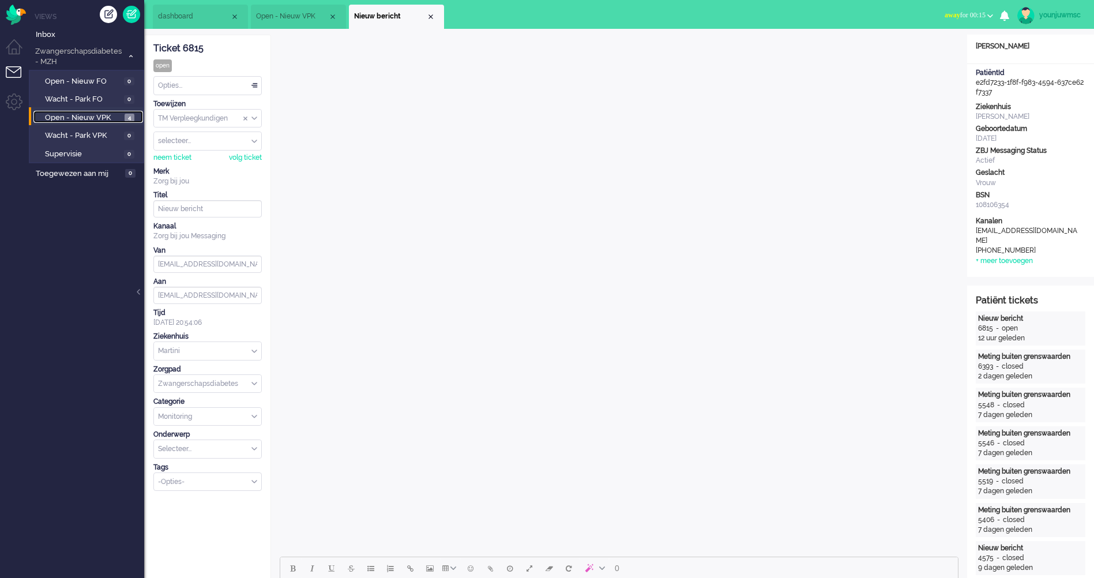
click at [99, 113] on span "Open - Nieuw VPK" at bounding box center [83, 117] width 77 height 11
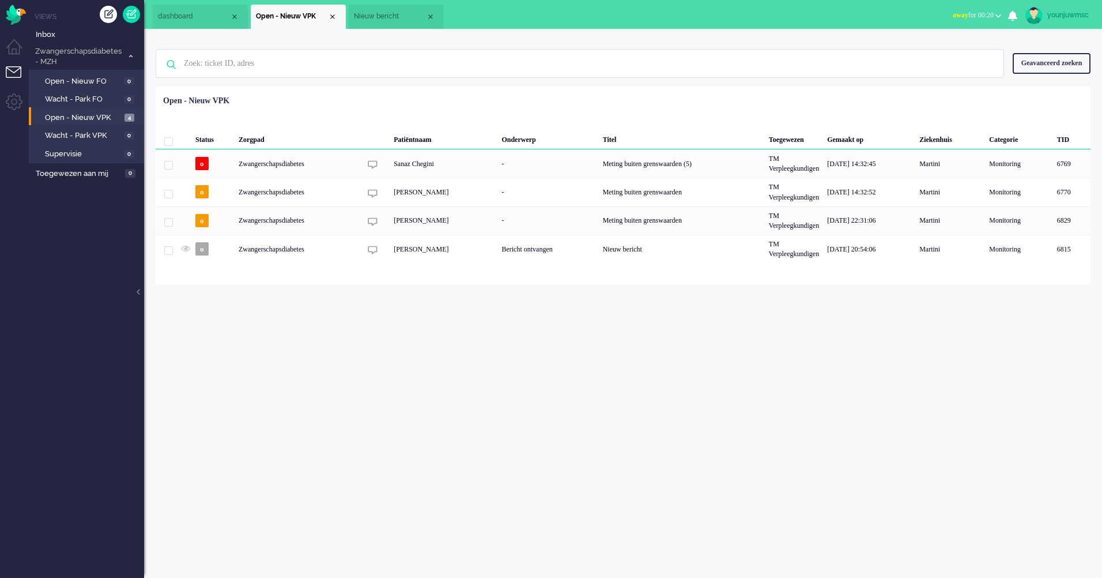
click at [330, 354] on div "younjuwmsc Thuis Ticket Csat Mijn gemiddelde cijfer Deze week - Ticket Bijdrage…" at bounding box center [623, 303] width 958 height 549
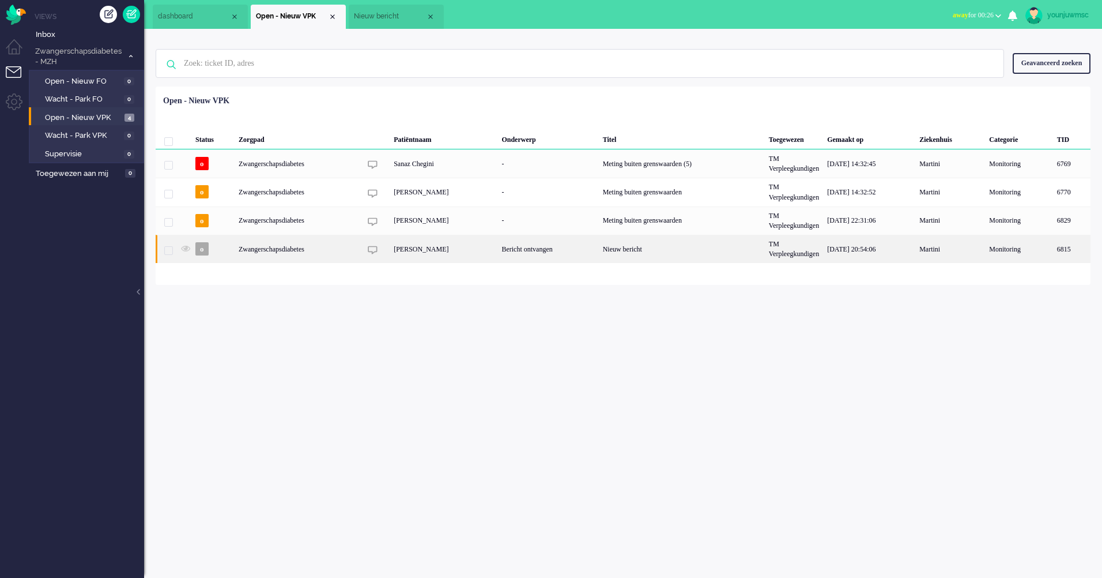
click at [532, 253] on div "Bericht ontvangen" at bounding box center [548, 249] width 101 height 28
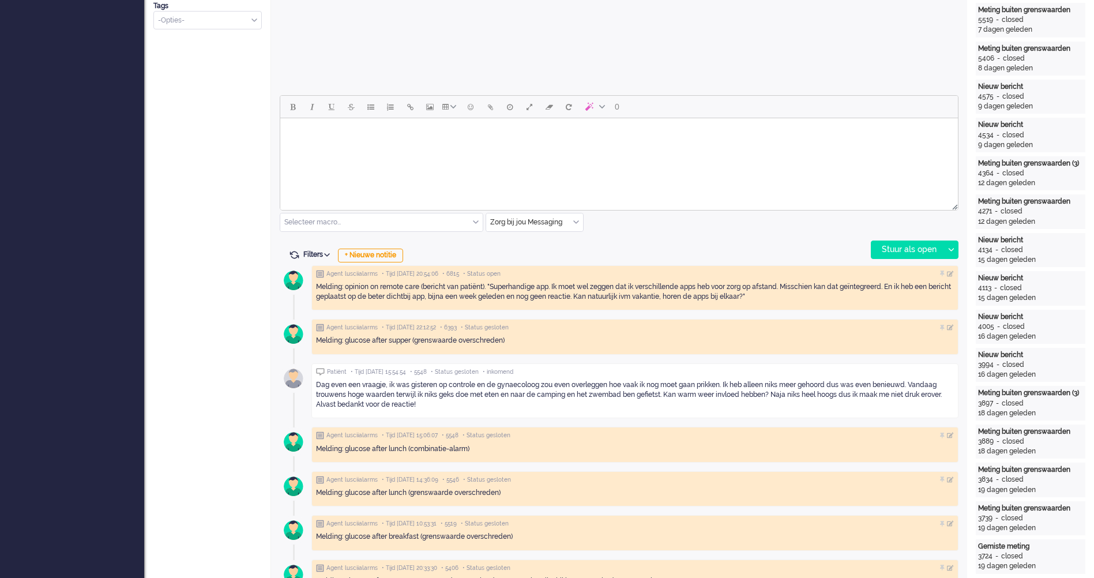
scroll to position [519, 0]
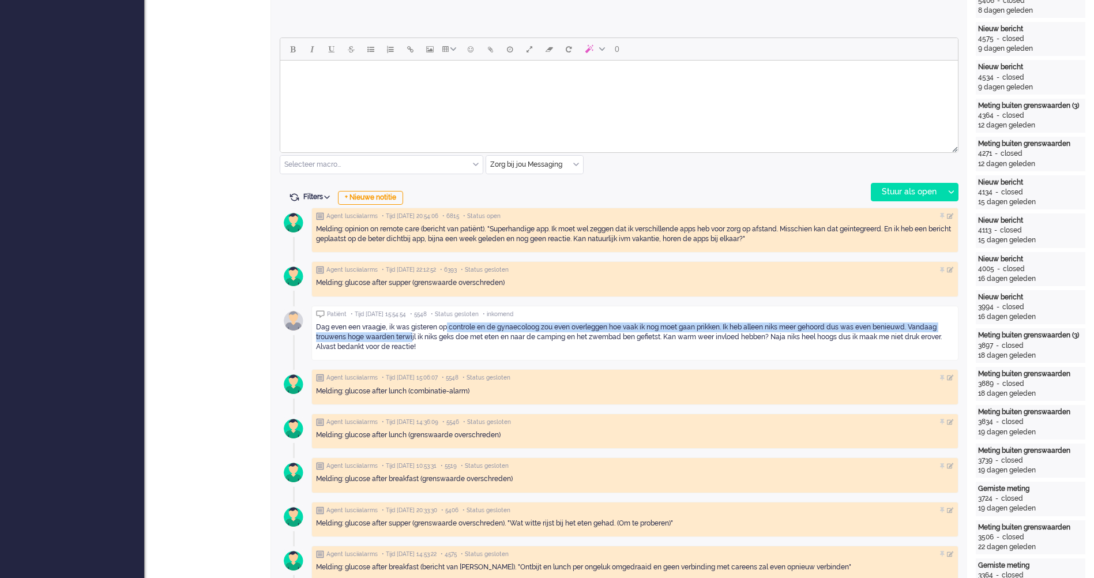
drag, startPoint x: 412, startPoint y: 333, endPoint x: 447, endPoint y: 330, distance: 35.3
click at [447, 330] on div "Dag even een vraagje, ik was gisteren op controle en de gynaecoloog zou even ov…" at bounding box center [635, 336] width 638 height 29
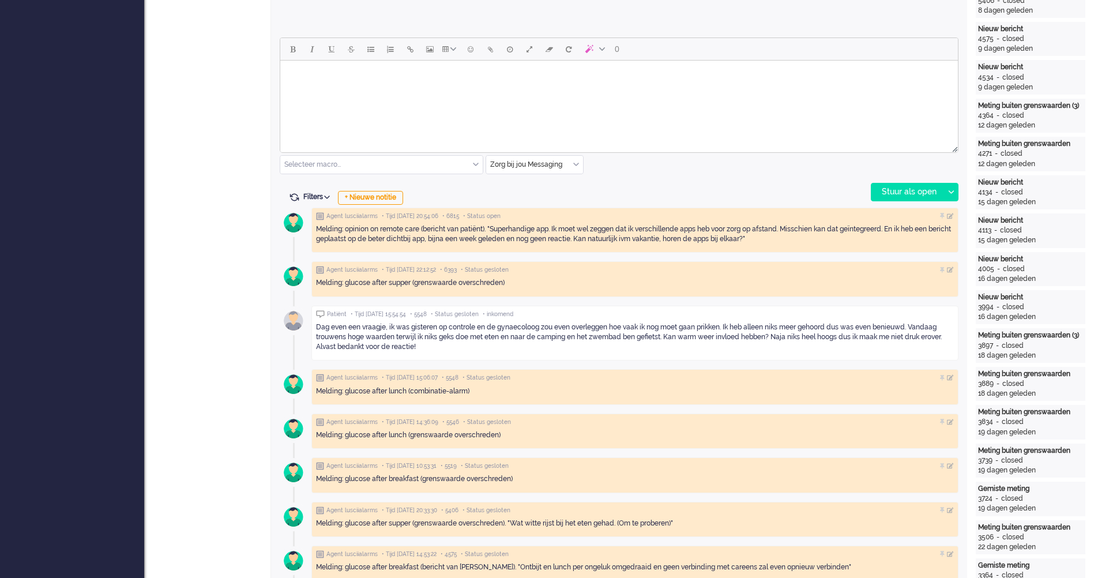
drag, startPoint x: 447, startPoint y: 330, endPoint x: 547, endPoint y: 334, distance: 99.8
click at [547, 334] on div "Dag even een vraagje, ik was gisteren op controle en de gynaecoloog zou even ov…" at bounding box center [635, 336] width 638 height 29
drag, startPoint x: 532, startPoint y: 327, endPoint x: 810, endPoint y: 328, distance: 277.9
click at [810, 328] on div "Dag even een vraagje, ik was gisteren op controle en de gynaecoloog zou even ov…" at bounding box center [635, 336] width 638 height 29
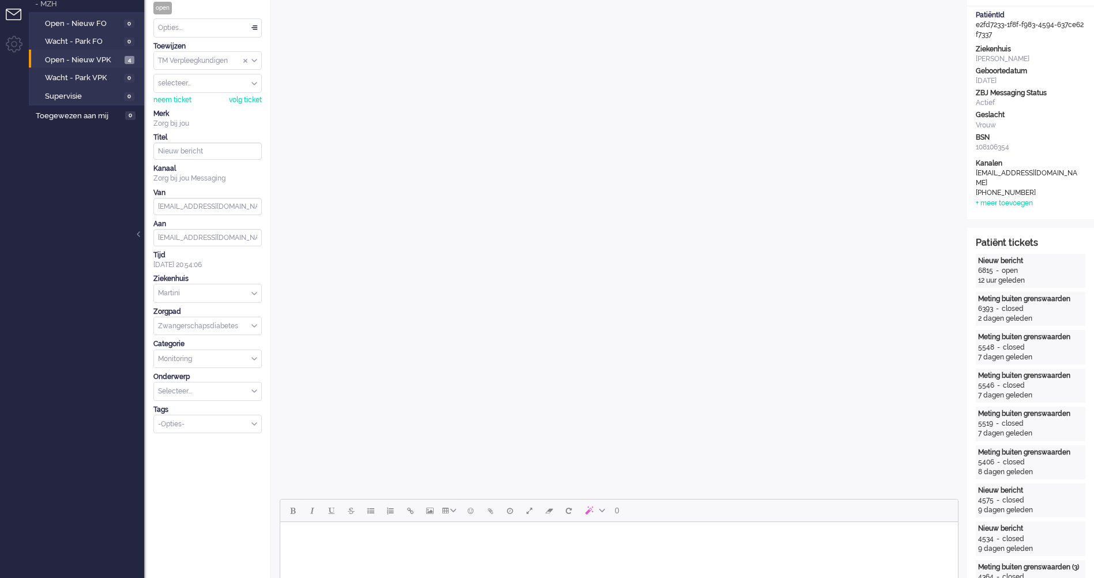
scroll to position [288, 0]
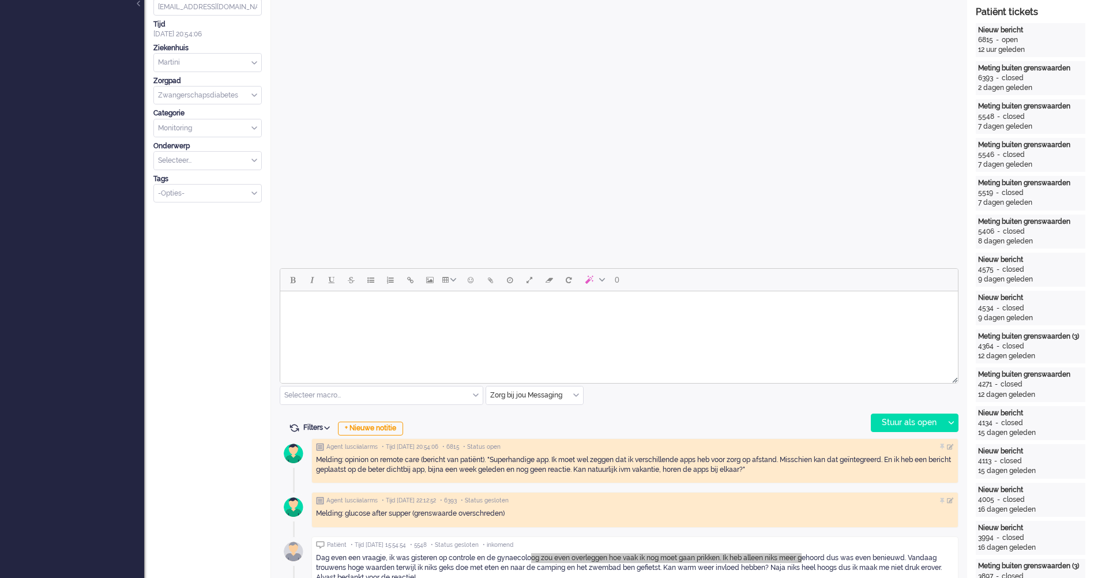
click at [446, 321] on html at bounding box center [618, 305] width 677 height 29
paste body "Rich Text Area. Press ALT-0 for help."
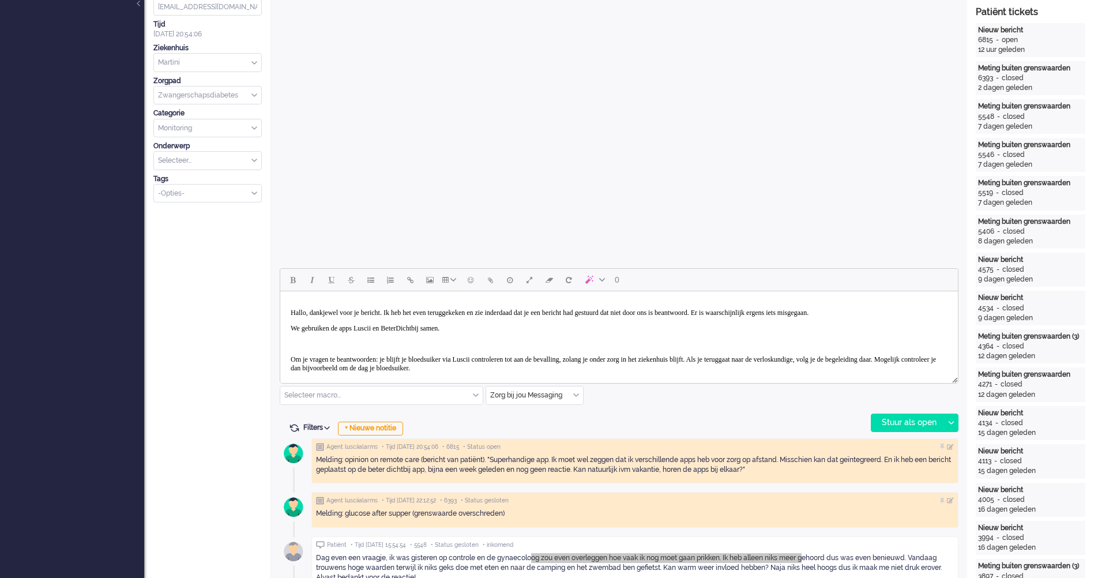
scroll to position [9, 0]
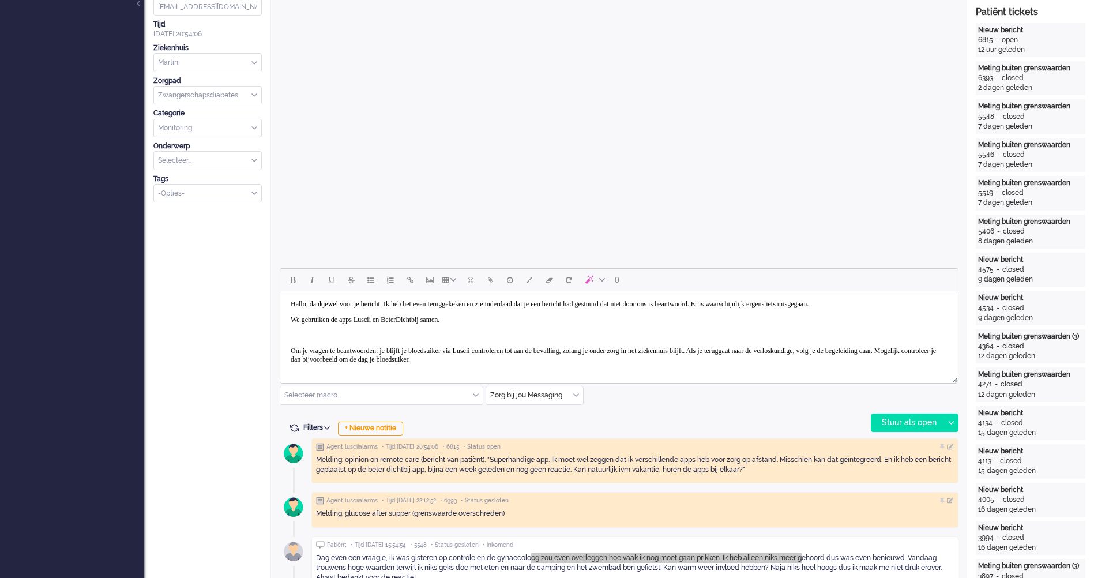
click at [295, 305] on p "Hallo, dankjewel voor je bericht. Ik heb het even teruggekeken en zie inderdaad…" at bounding box center [619, 304] width 657 height 9
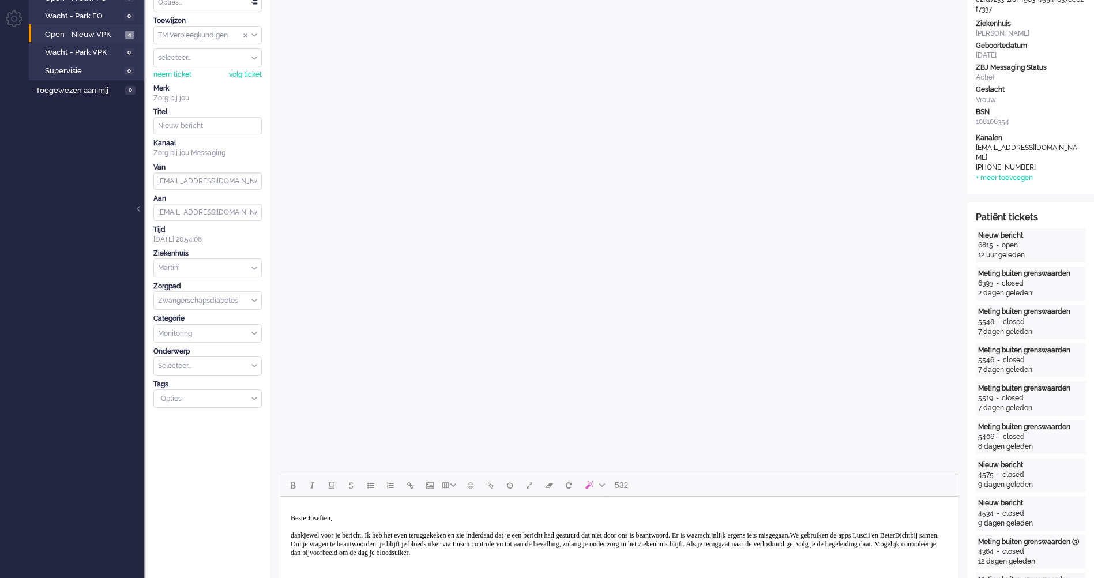
scroll to position [198, 0]
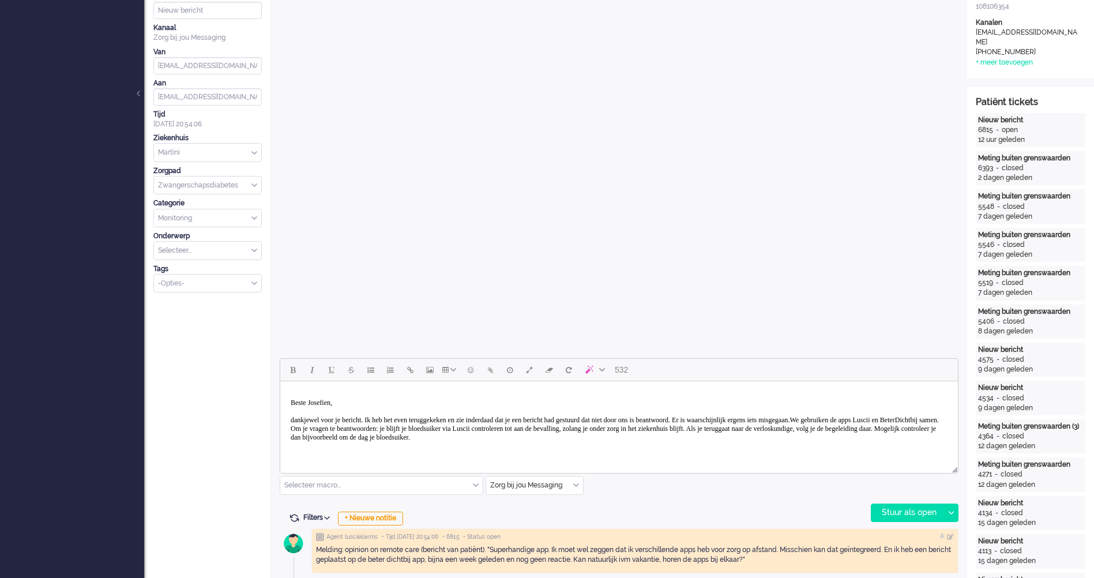
click at [639, 442] on p "Beste Josefien, dankjewel voor je bericht. Ik heb het even teruggekeken en zie …" at bounding box center [619, 419] width 657 height 43
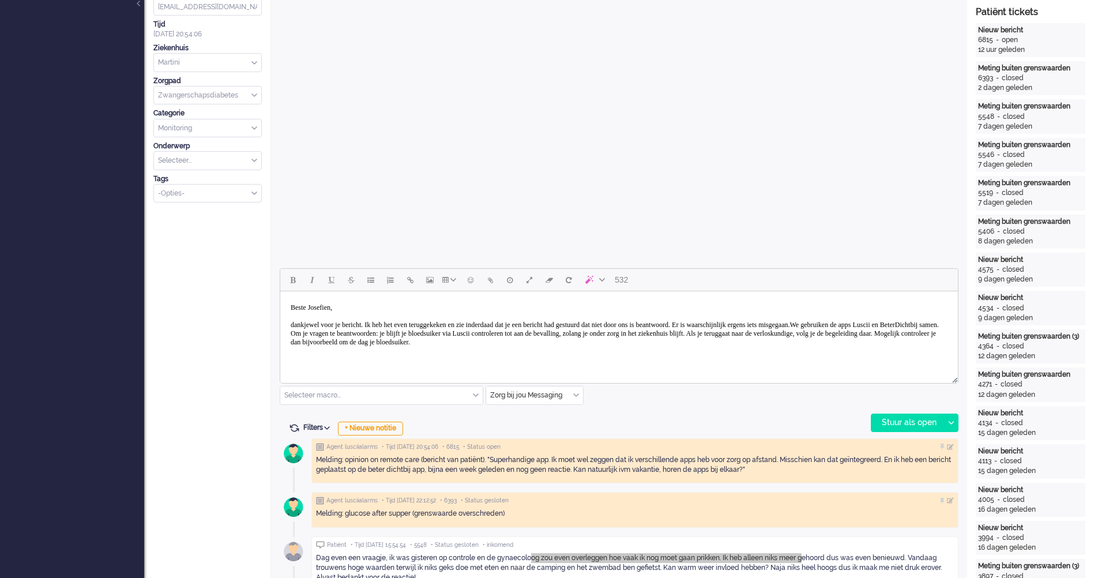
scroll to position [461, 0]
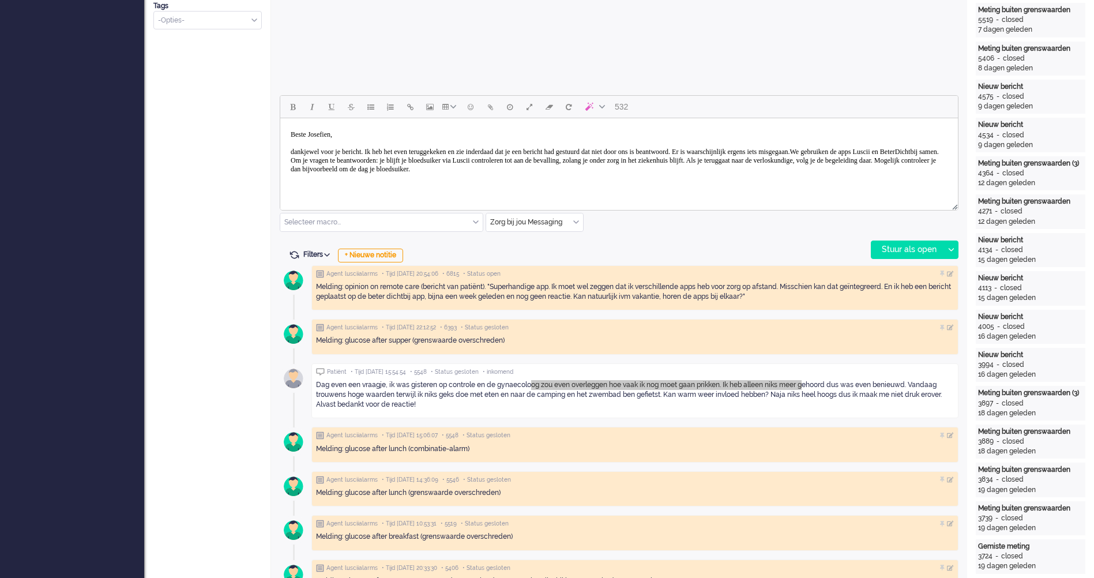
click at [402, 180] on p "Beste Josefien, dankjewel voor je bericht. Ik heb het even teruggekeken en zie …" at bounding box center [619, 160] width 657 height 61
click at [384, 189] on p "Beste Josefien, dankjewel voor je bericht. Ik heb het even teruggekeken en zie …" at bounding box center [619, 160] width 657 height 61
drag, startPoint x: 662, startPoint y: 195, endPoint x: 942, endPoint y: 322, distance: 307.3
click at [662, 191] on p "Beste Josefien, dankjewel voor je bericht. Ik heb het even teruggekeken en zie …" at bounding box center [619, 160] width 657 height 61
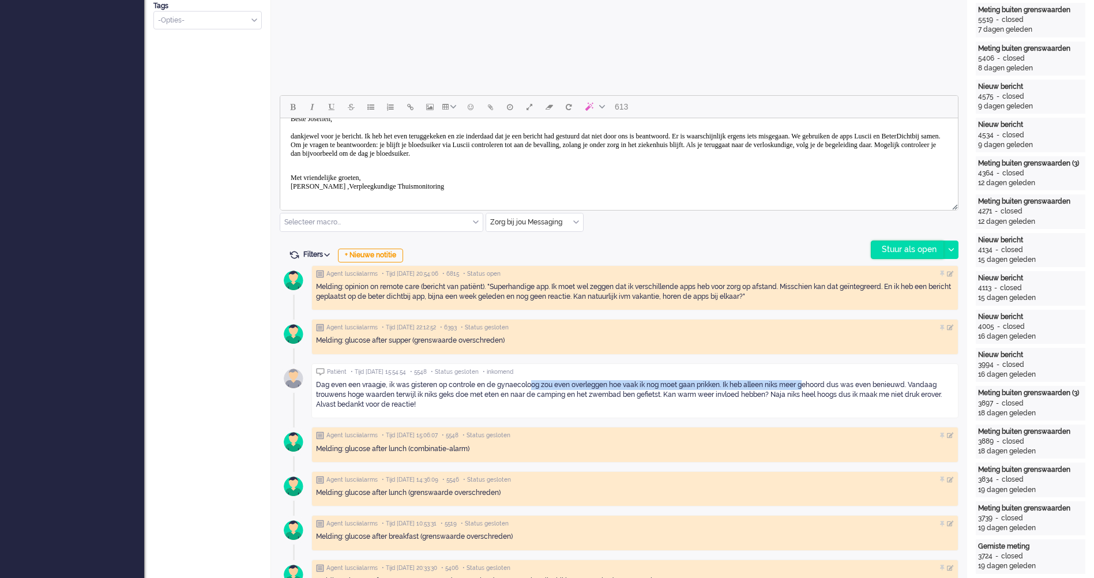
click at [913, 253] on div "Stuur als open" at bounding box center [907, 249] width 72 height 17
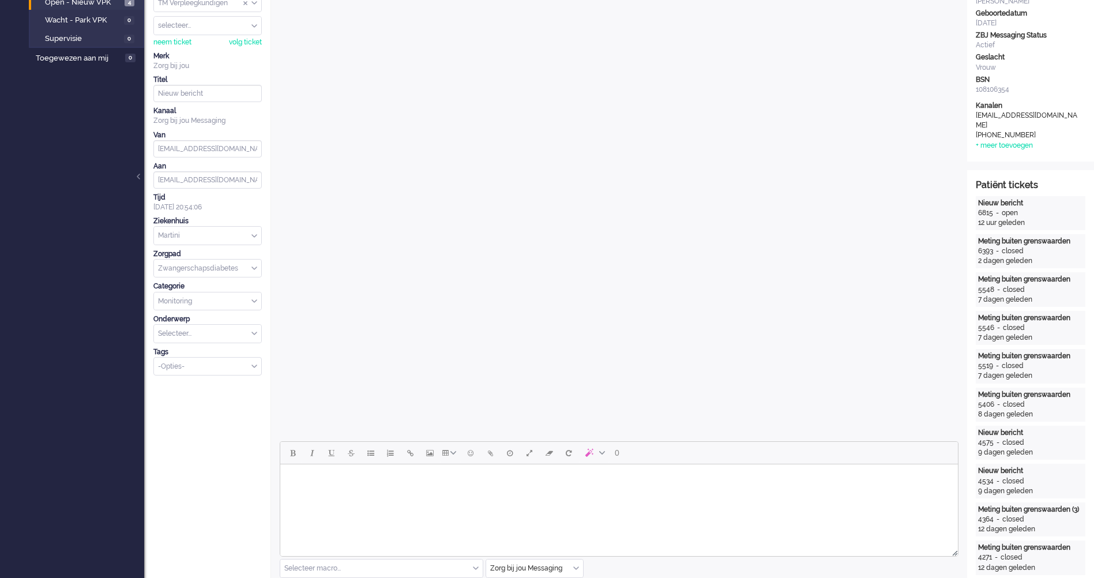
scroll to position [0, 0]
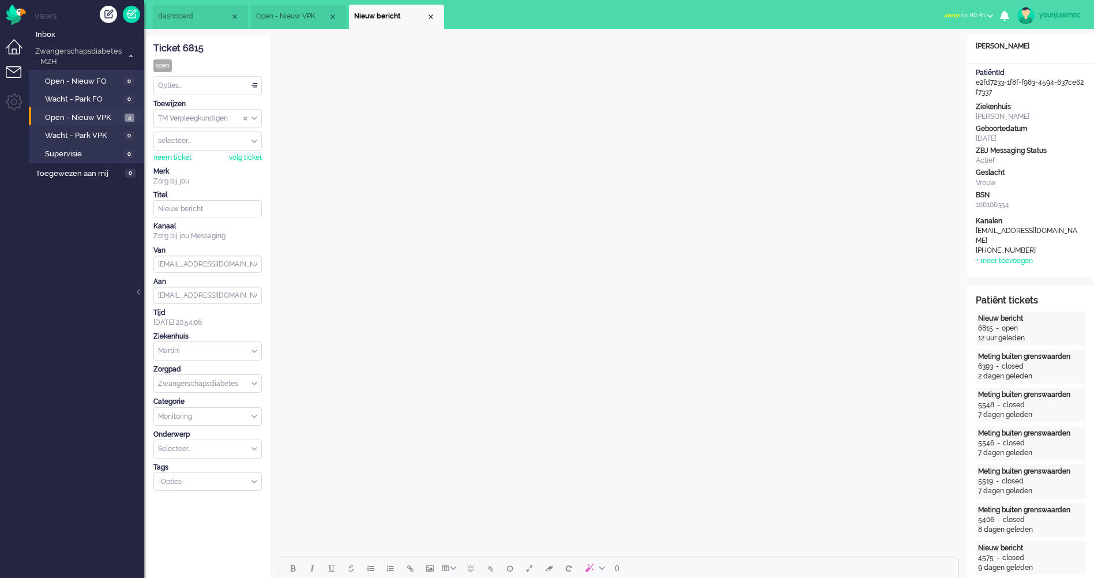
click at [14, 58] on li "Dashboard menu" at bounding box center [19, 52] width 26 height 26
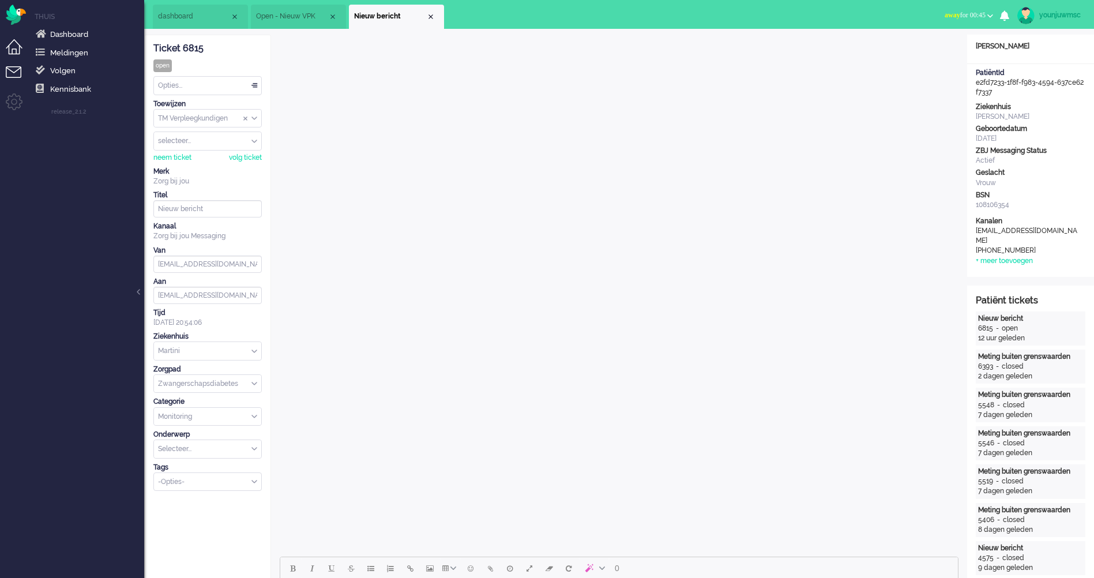
click at [12, 78] on li "Tickets menu" at bounding box center [19, 79] width 26 height 26
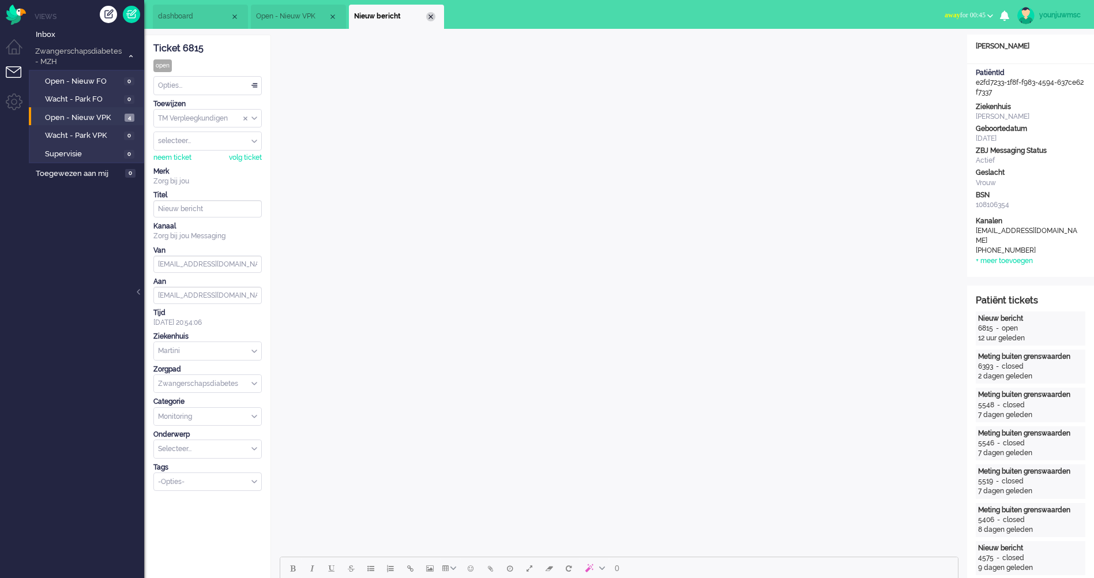
click at [431, 18] on div "Close tab" at bounding box center [430, 16] width 9 height 9
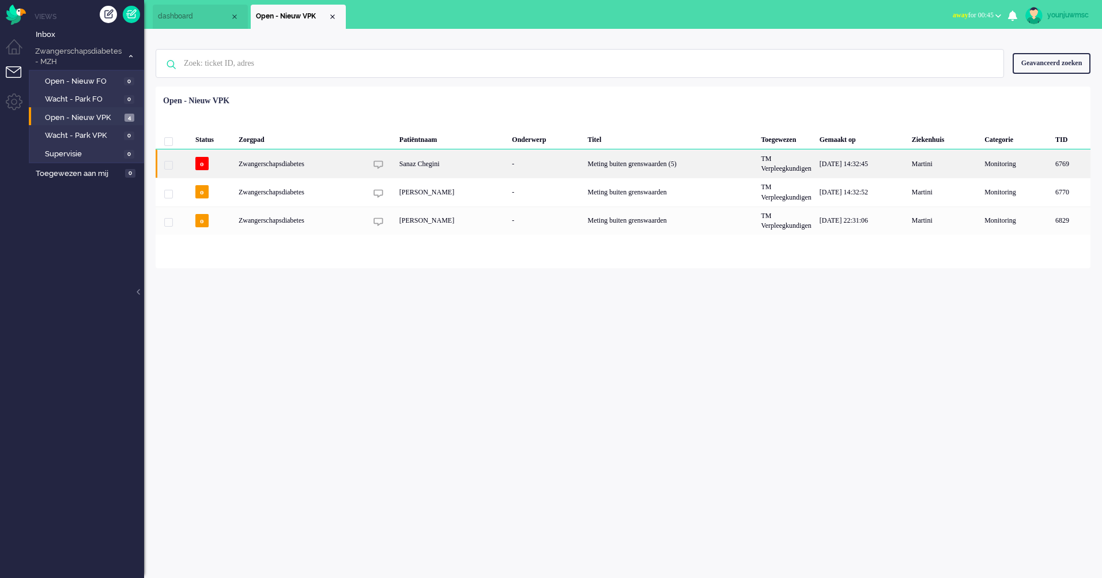
click at [424, 161] on div "Sanaz Chegini" at bounding box center [451, 163] width 113 height 28
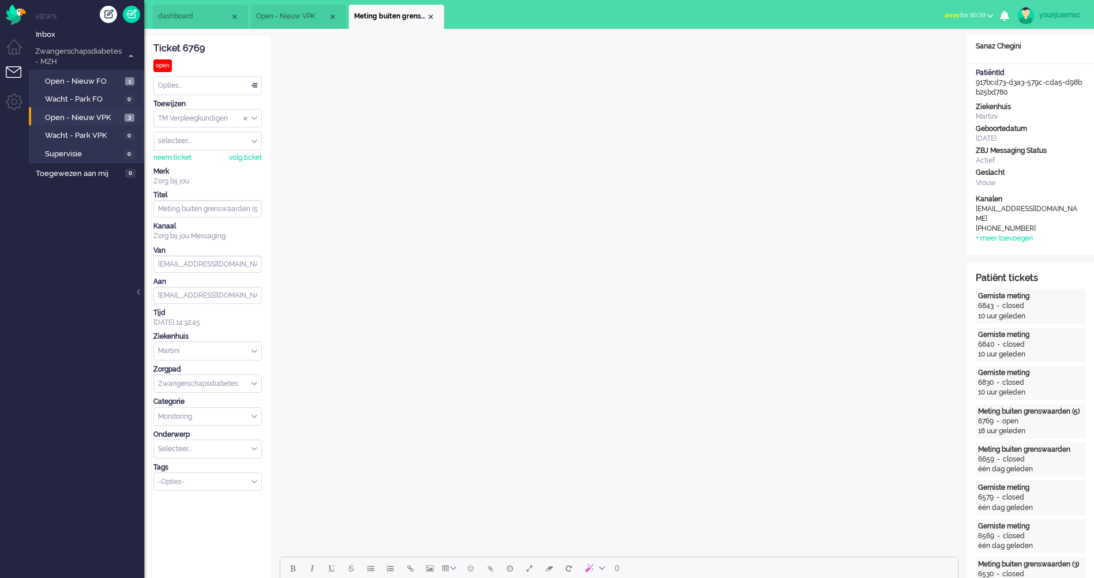
click at [432, 18] on div "Close tab" at bounding box center [430, 16] width 9 height 9
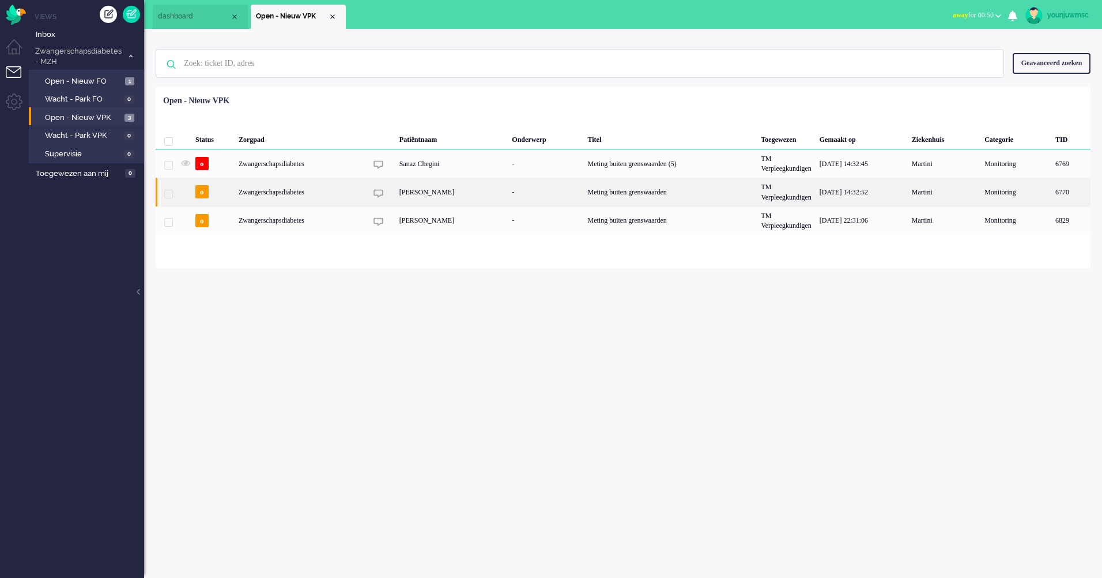
click at [418, 198] on div "Lize Roosma" at bounding box center [451, 192] width 113 height 28
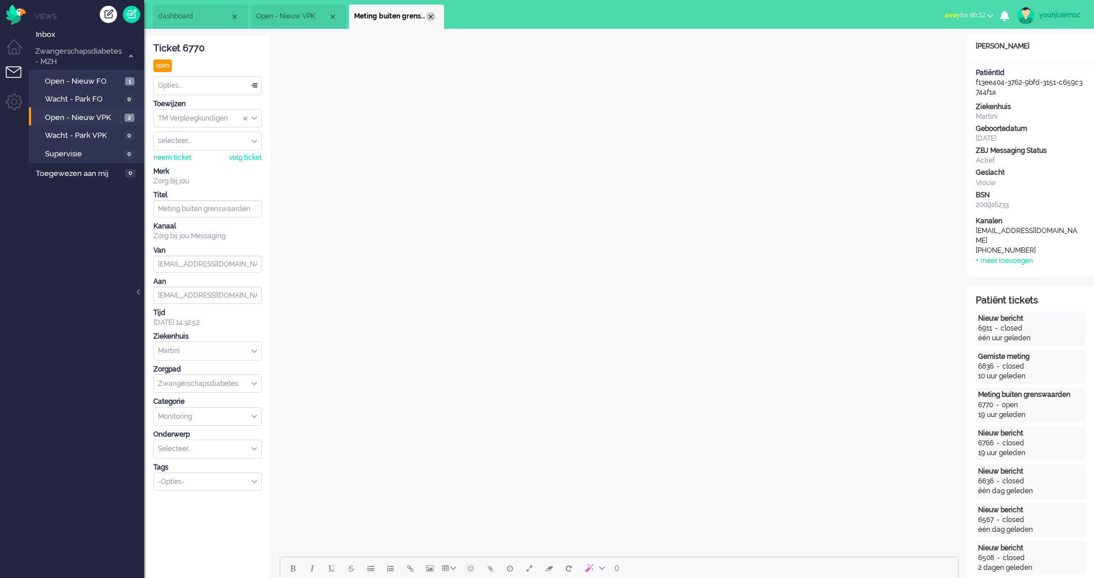
click at [430, 20] on div "Close tab" at bounding box center [430, 16] width 9 height 9
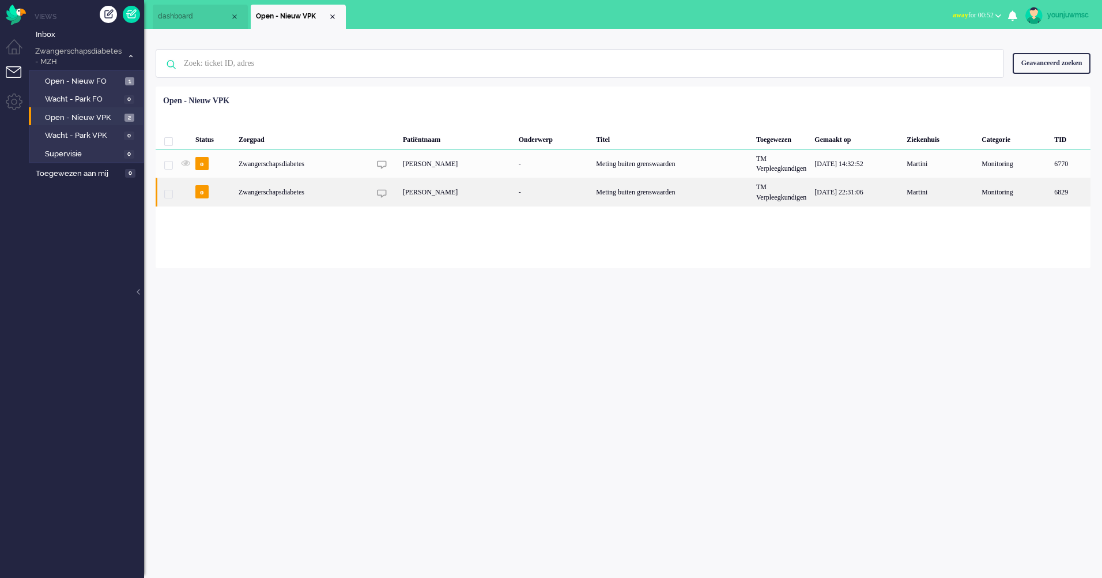
click at [630, 196] on div "Meting buiten grenswaarden" at bounding box center [672, 192] width 160 height 28
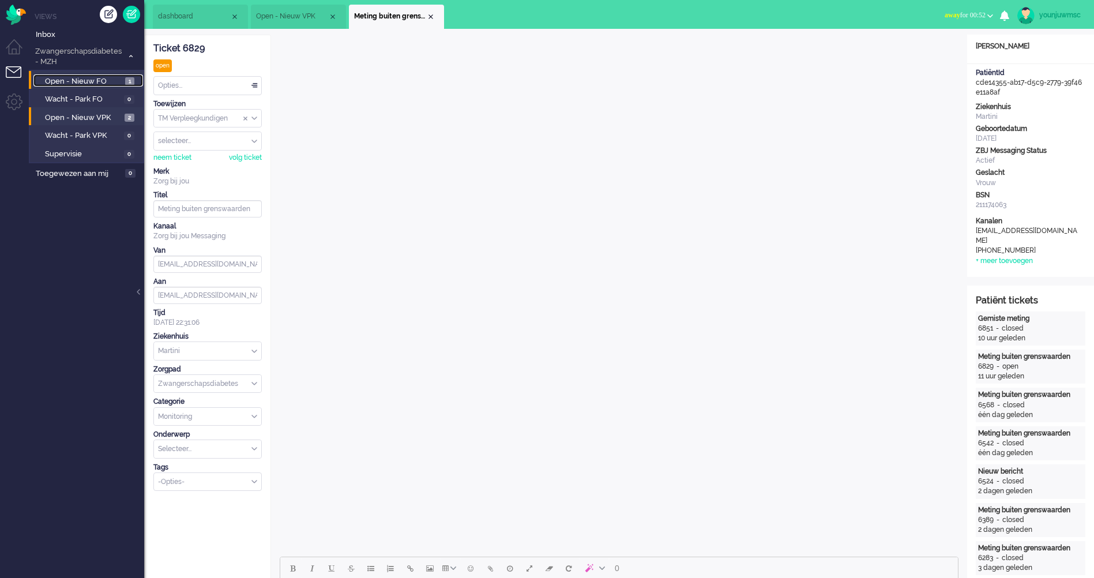
click at [58, 81] on span "Open - Nieuw FO" at bounding box center [83, 81] width 77 height 11
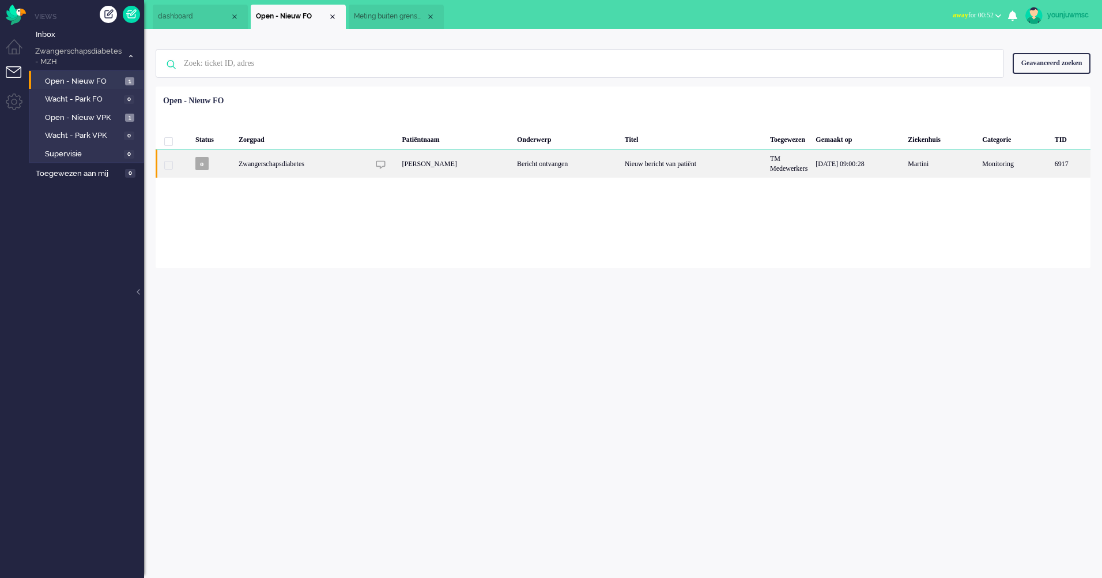
click at [660, 164] on div "Nieuw bericht van patiënt" at bounding box center [693, 163] width 145 height 28
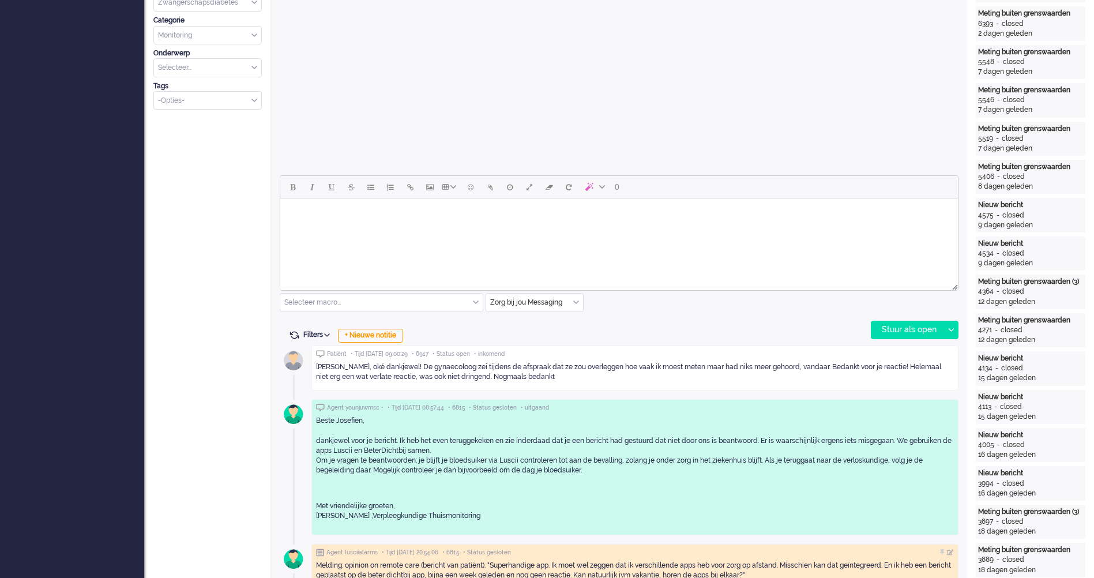
scroll to position [439, 0]
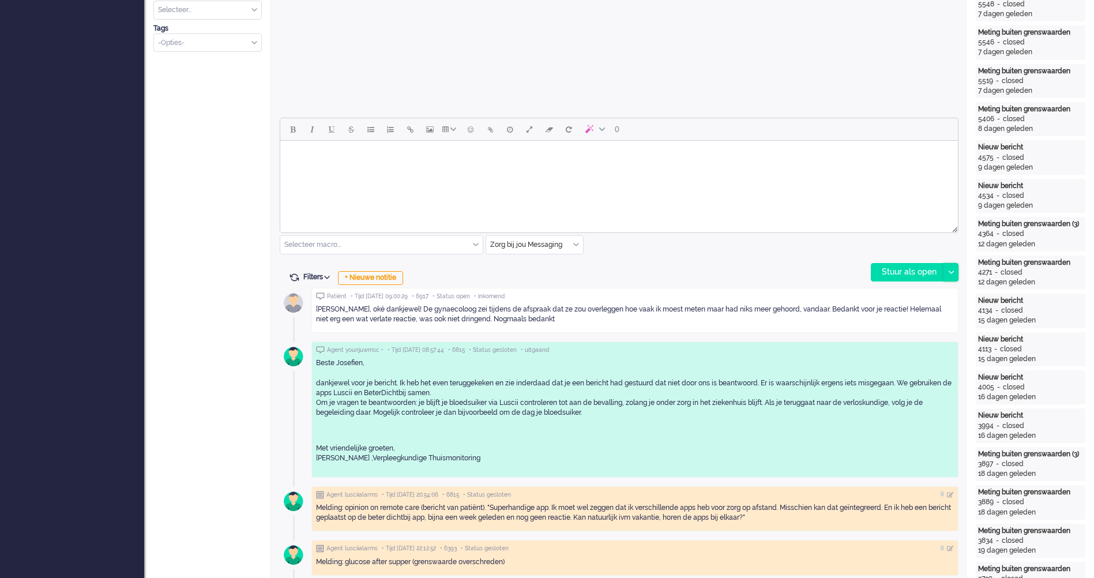
click at [952, 270] on icon at bounding box center [951, 271] width 6 height 3
click at [935, 327] on div "Stuur als opgelost" at bounding box center [919, 324] width 95 height 12
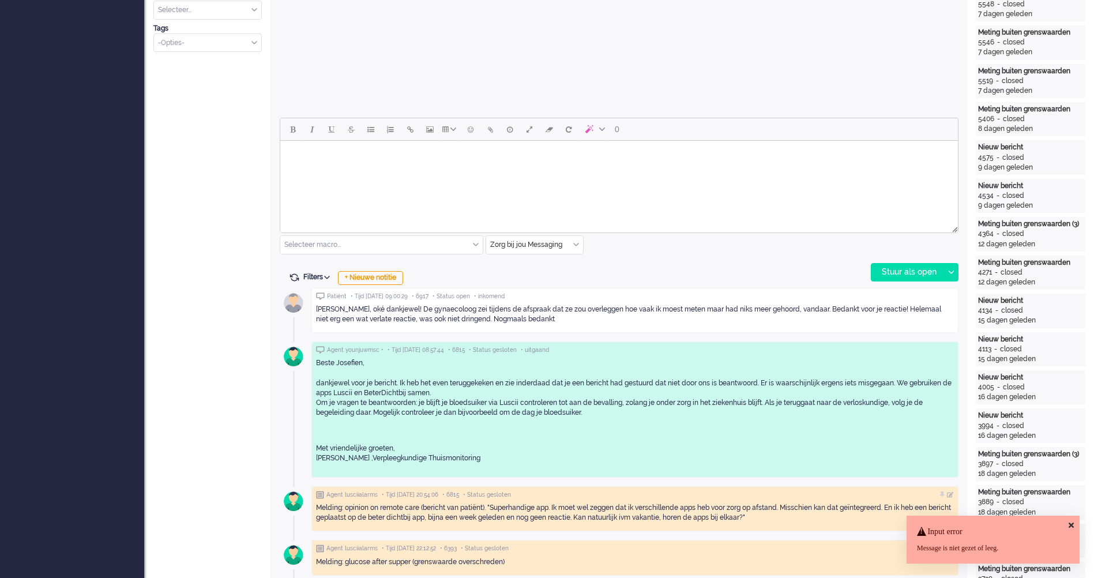
click at [1073, 522] on icon at bounding box center [1070, 524] width 5 height 7
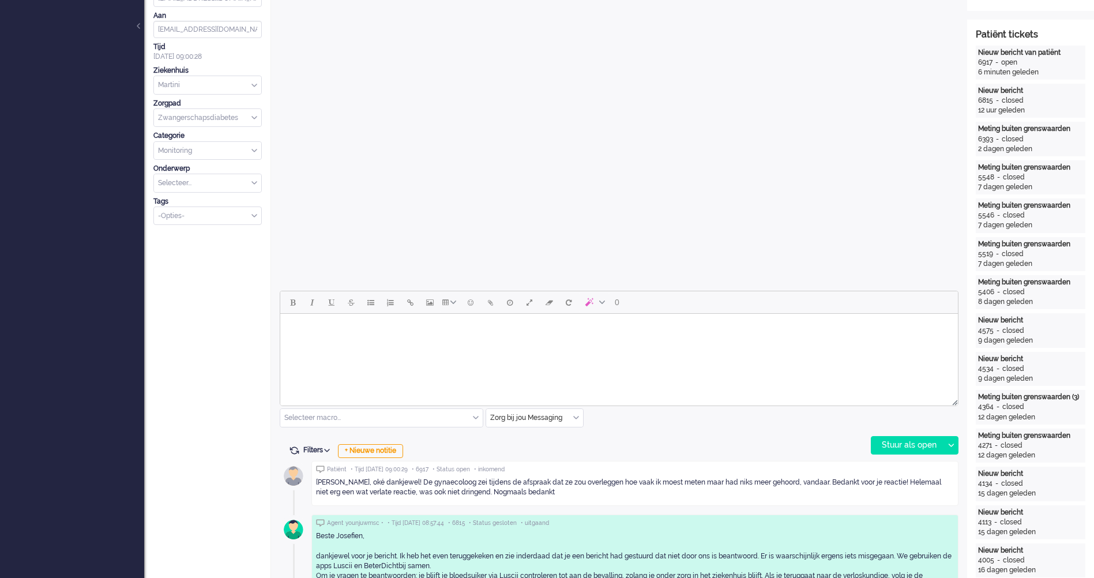
scroll to position [93, 0]
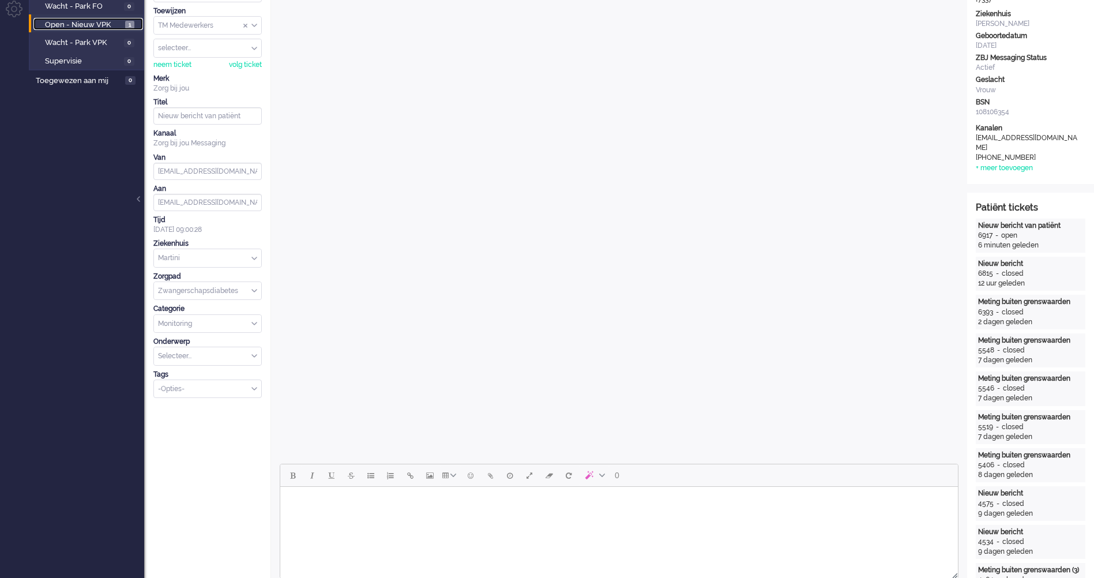
click at [89, 25] on span "Open - Nieuw VPK" at bounding box center [83, 25] width 77 height 11
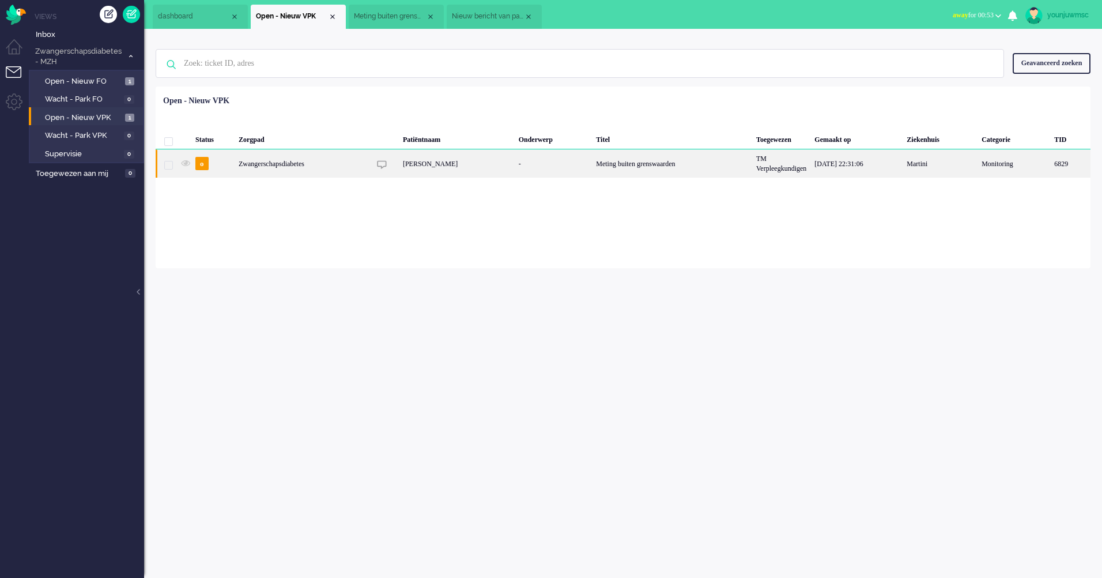
click at [428, 166] on div "[PERSON_NAME]" at bounding box center [457, 163] width 116 height 28
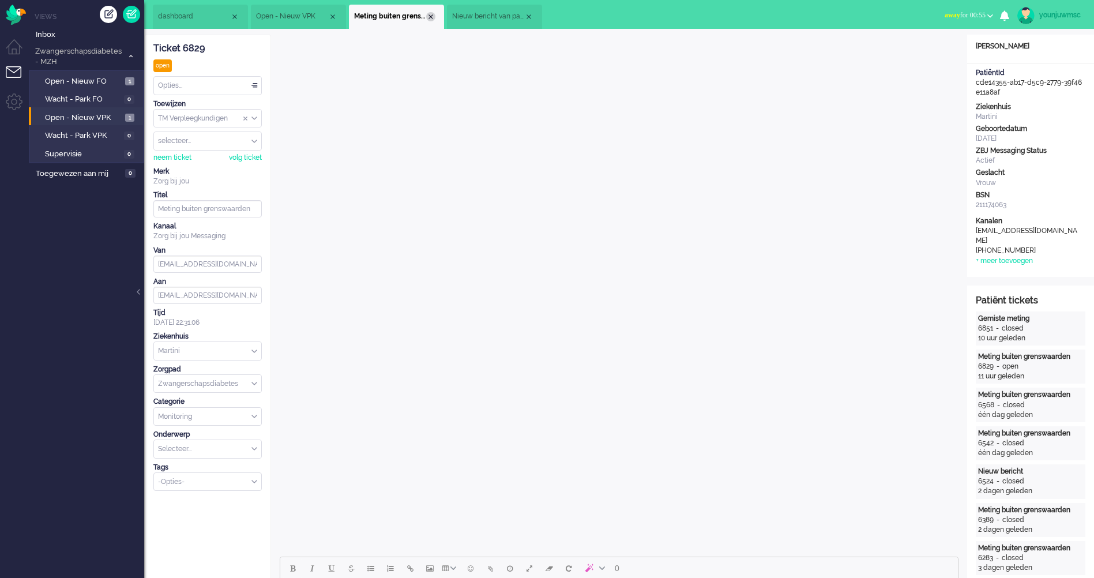
click at [427, 18] on div "Close tab" at bounding box center [430, 16] width 9 height 9
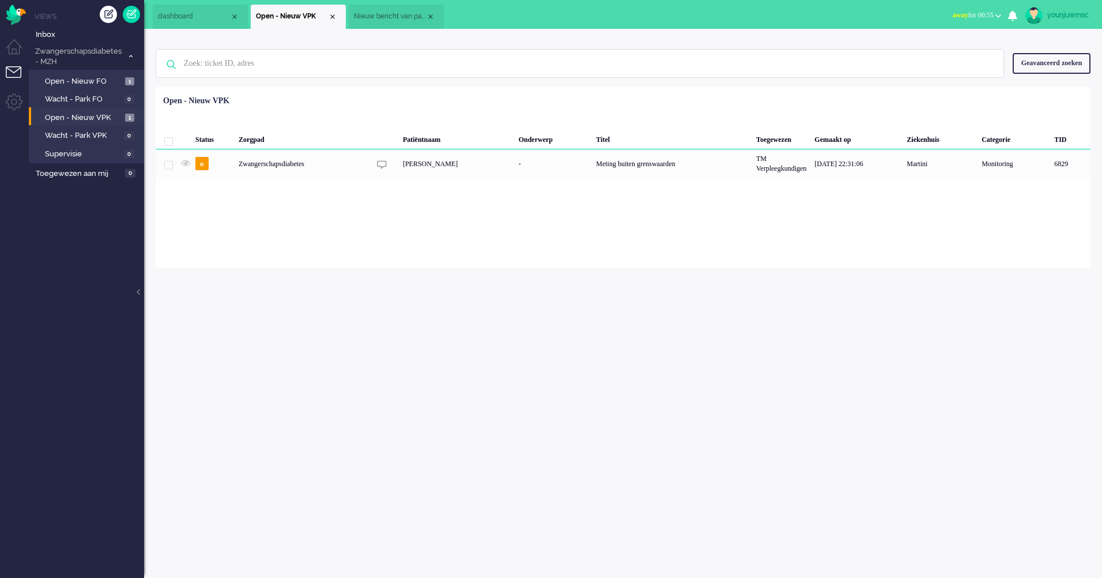
click at [427, 18] on div "Close tab" at bounding box center [430, 16] width 9 height 9
click at [66, 111] on link "Open - Nieuw VPK 1" at bounding box center [88, 117] width 110 height 13
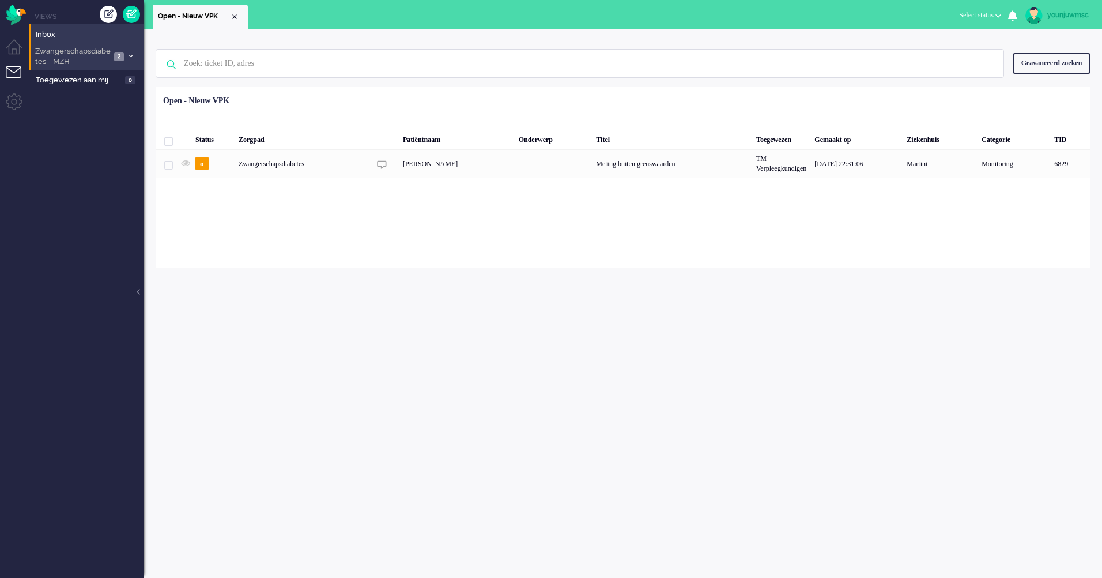
click at [84, 57] on span "Zwangerschapsdiabetes - MZH" at bounding box center [71, 56] width 77 height 21
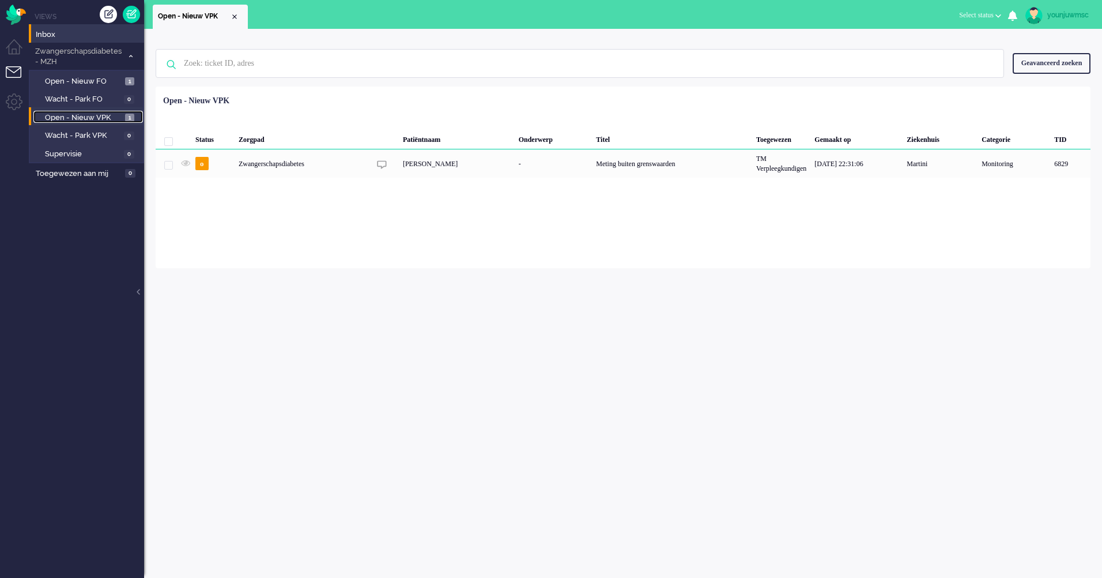
click at [82, 122] on span "Open - Nieuw VPK" at bounding box center [83, 117] width 77 height 11
click at [78, 84] on span "Open - Nieuw FO" at bounding box center [83, 81] width 77 height 11
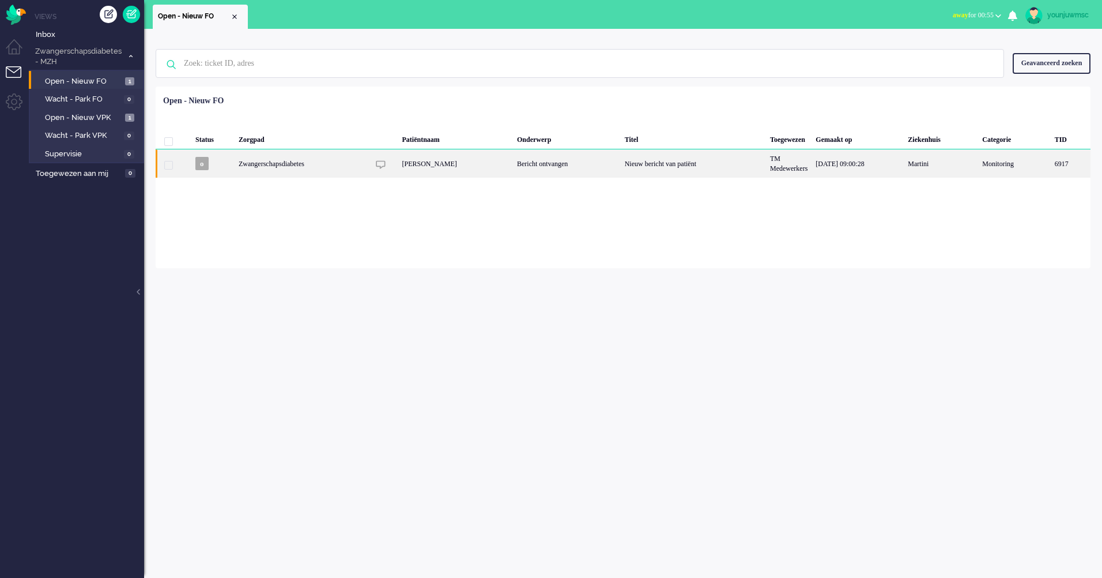
click at [641, 172] on div "Nieuw bericht van patiënt" at bounding box center [693, 163] width 145 height 28
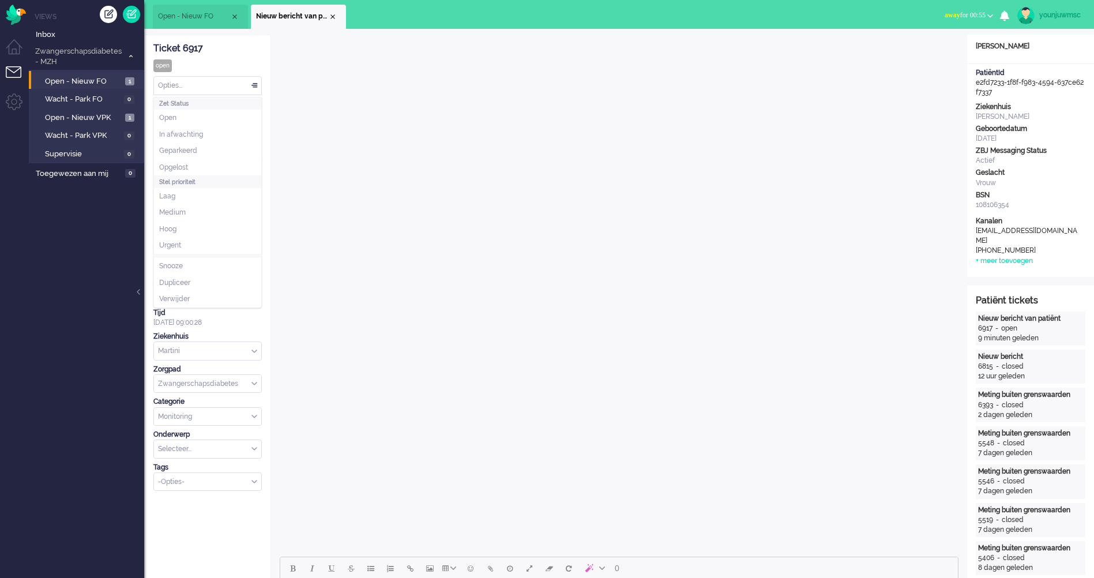
click at [226, 89] on div "Opties..." at bounding box center [207, 86] width 107 height 18
click at [201, 167] on div "Merk" at bounding box center [207, 172] width 108 height 10
click at [212, 95] on div "Ticket 6917 open Kijkend Opties... Zet Status Open In afwachting Geparkeerd Opg…" at bounding box center [207, 262] width 108 height 455
click at [203, 77] on div "Opties..." at bounding box center [207, 86] width 107 height 18
click at [190, 170] on li "Opgelost" at bounding box center [207, 167] width 107 height 17
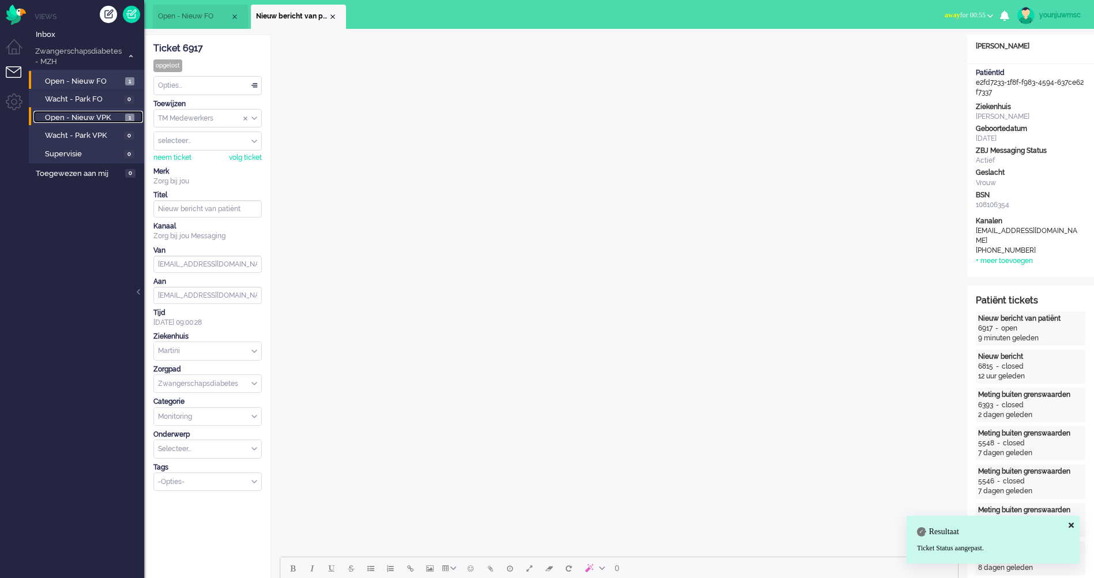
click at [78, 120] on span "Open - Nieuw VPK" at bounding box center [83, 117] width 77 height 11
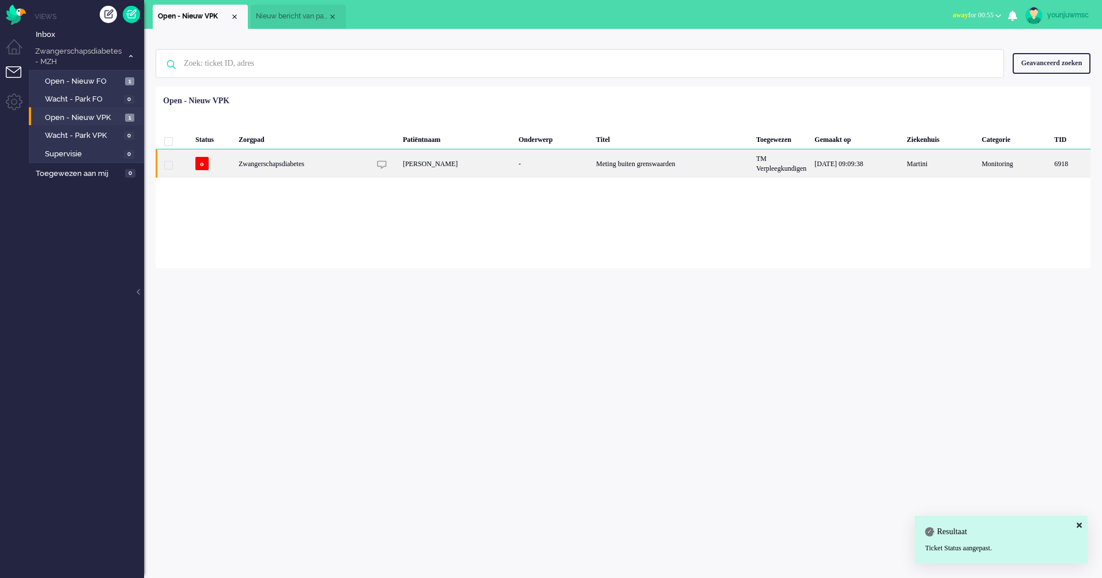
click at [592, 172] on div "Zwangerschapsdiabetes" at bounding box center [672, 163] width 160 height 28
